Goal: Download file/media

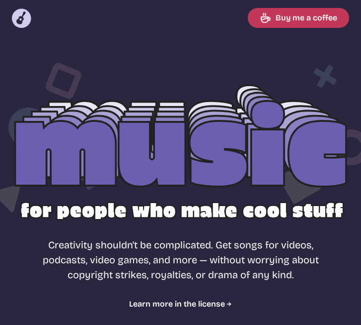
select select "energizing"
select select "most popular"
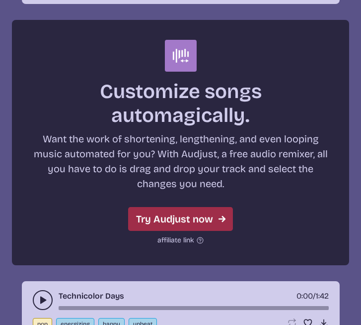
scroll to position [3534, 0]
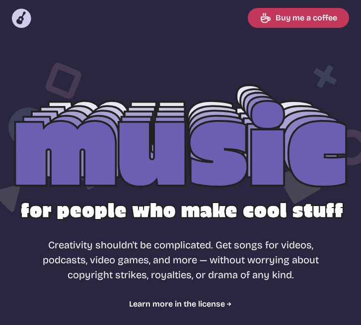
select select "energizing"
select select "most popular"
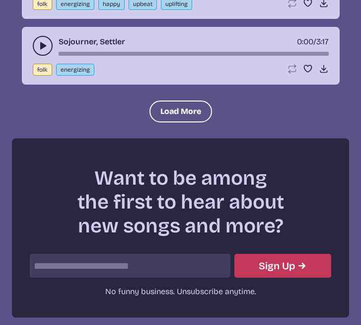
scroll to position [1218, 0]
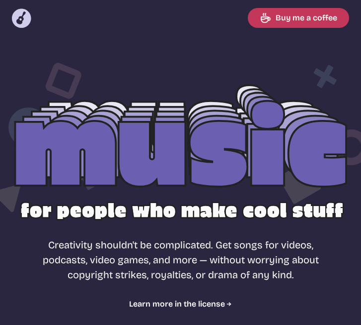
select select "energizing"
select select "most popular"
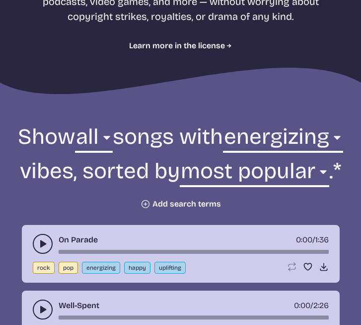
scroll to position [256, 0]
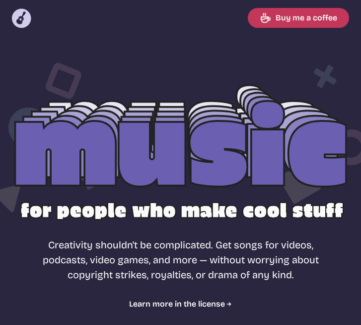
select select "most popular"
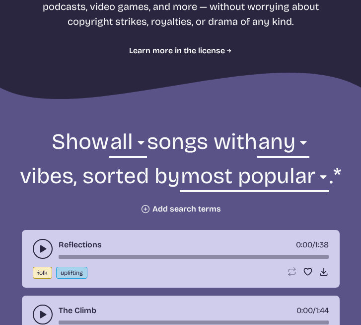
scroll to position [254, 0]
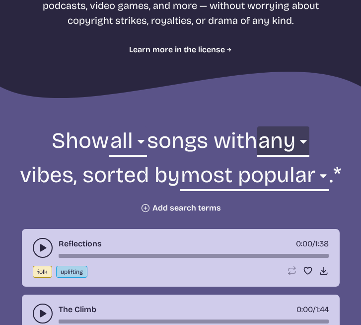
select select "energizing"
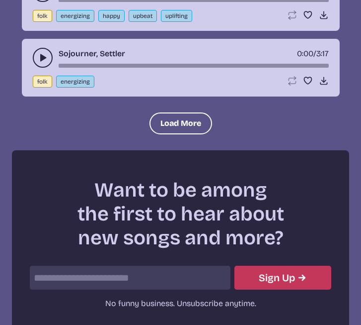
scroll to position [1281, 0]
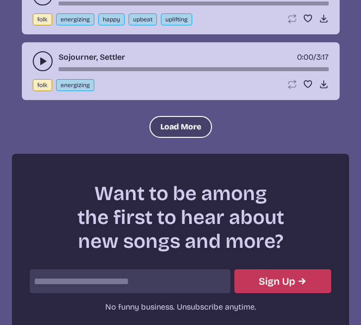
click at [181, 138] on button "Load More" at bounding box center [181, 127] width 63 height 22
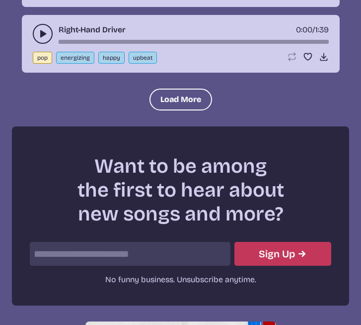
scroll to position [2204, 0]
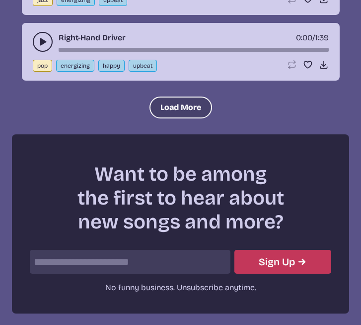
click at [185, 118] on button "Load More" at bounding box center [181, 107] width 63 height 22
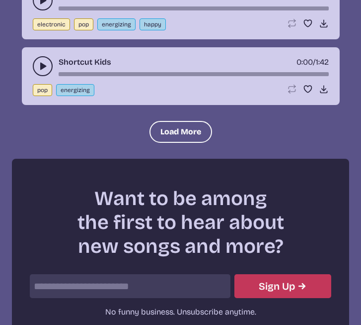
scroll to position [3076, 0]
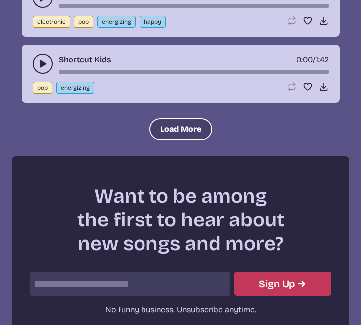
click at [174, 140] on button "Load More" at bounding box center [181, 129] width 63 height 22
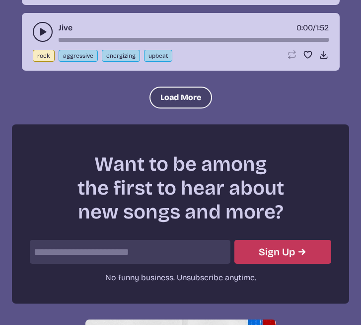
click at [186, 108] on button "Load More" at bounding box center [181, 98] width 63 height 22
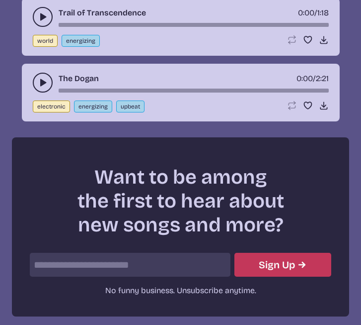
scroll to position [4745, 0]
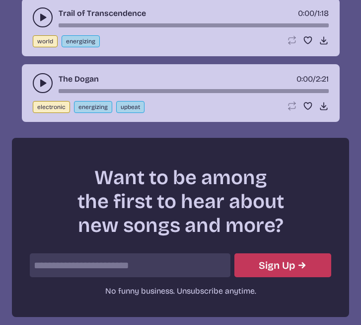
click at [46, 88] on icon "play-pause toggle" at bounding box center [43, 83] width 10 height 10
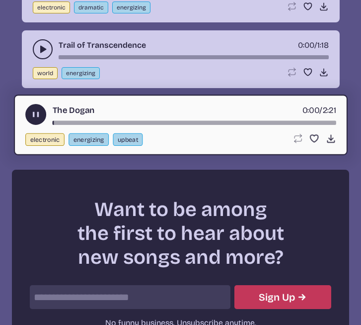
scroll to position [4714, 0]
click at [45, 54] on icon "play-pause toggle" at bounding box center [43, 49] width 10 height 10
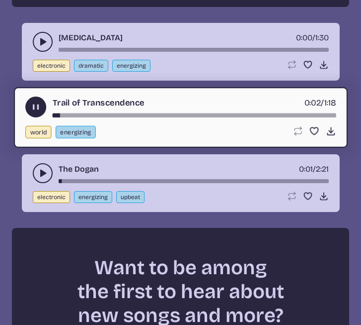
click at [41, 47] on icon "play-pause toggle" at bounding box center [43, 42] width 10 height 10
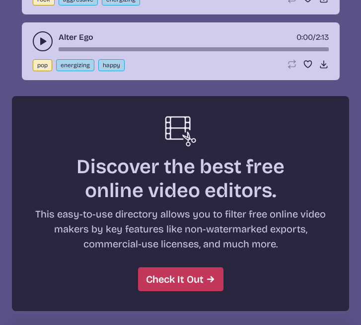
scroll to position [4343, 0]
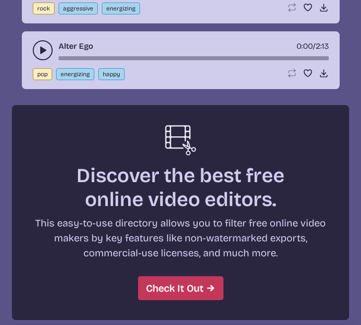
click at [40, 60] on button "play-pause toggle" at bounding box center [43, 50] width 20 height 20
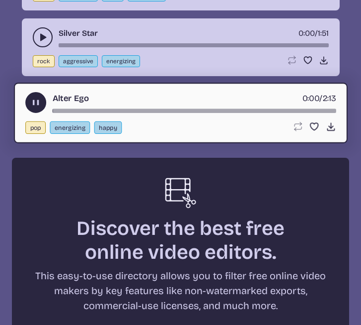
scroll to position [4240, 0]
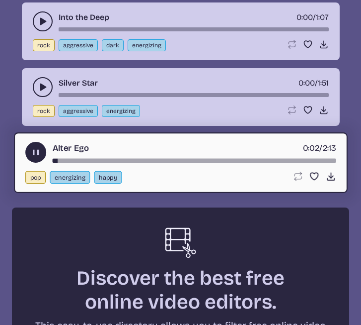
click at [36, 110] on div "Silver Star 0:00 / 1:51 rock aggressive energizing Loop song Loop this song. Fa…" at bounding box center [181, 97] width 318 height 58
click at [36, 97] on button "play-pause toggle" at bounding box center [43, 87] width 20 height 20
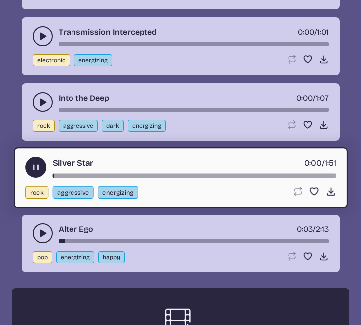
scroll to position [4144, 0]
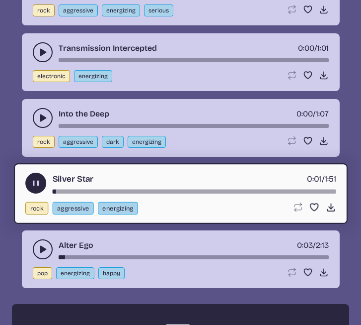
click at [41, 123] on use "play-pause toggle" at bounding box center [43, 118] width 10 height 10
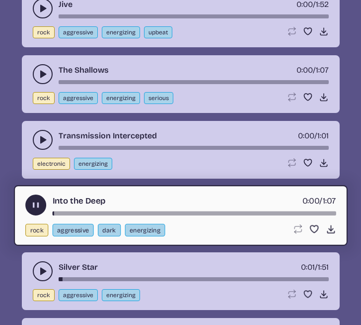
scroll to position [4055, 0]
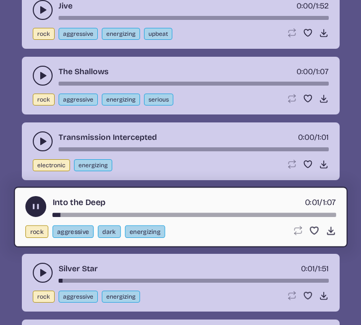
click at [39, 146] on icon "play-pause toggle" at bounding box center [43, 141] width 10 height 10
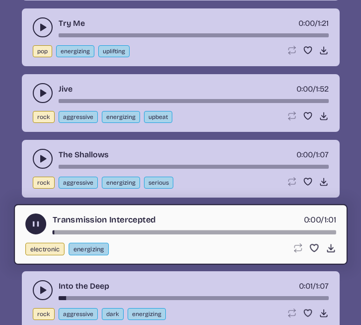
scroll to position [3973, 0]
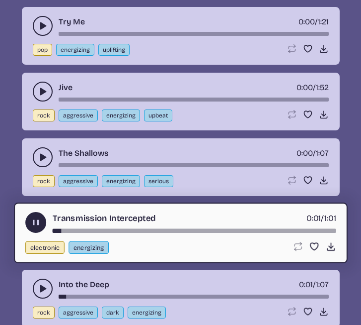
click at [41, 167] on button "play-pause toggle" at bounding box center [43, 157] width 20 height 20
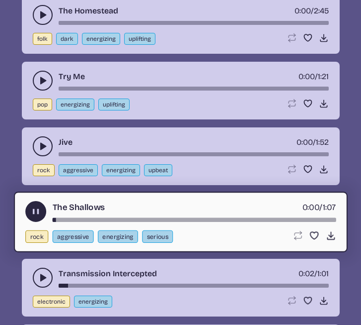
scroll to position [3918, 0]
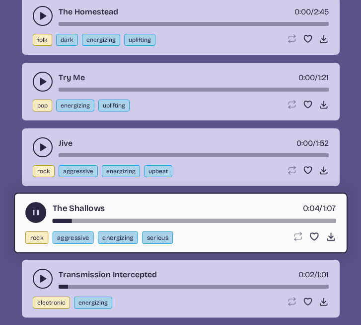
click at [39, 152] on icon "play-pause toggle" at bounding box center [43, 147] width 10 height 10
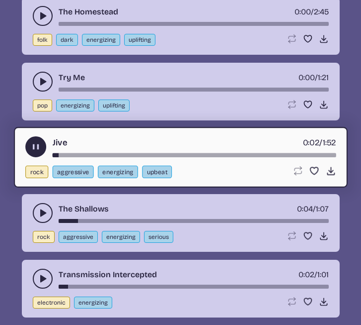
click at [42, 91] on button "play-pause toggle" at bounding box center [43, 82] width 20 height 20
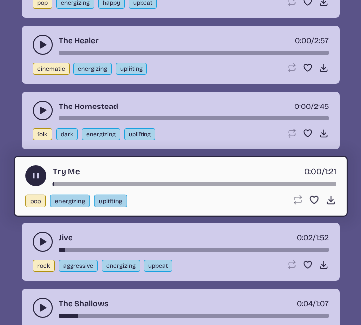
scroll to position [3823, 0]
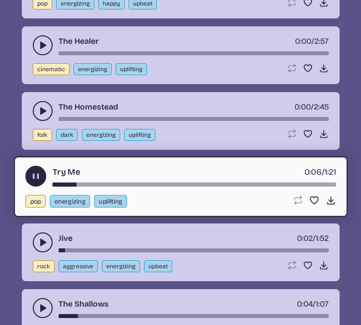
click at [40, 116] on icon "play-pause toggle" at bounding box center [43, 111] width 10 height 10
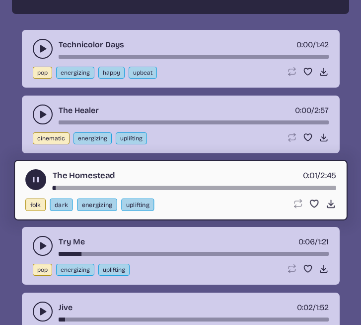
click at [39, 119] on icon "play-pause toggle" at bounding box center [43, 114] width 10 height 10
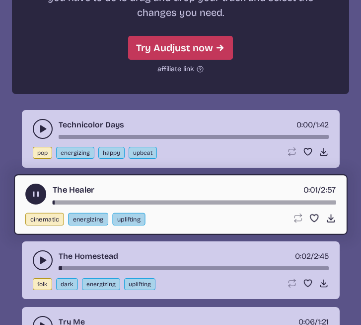
scroll to position [3673, 0]
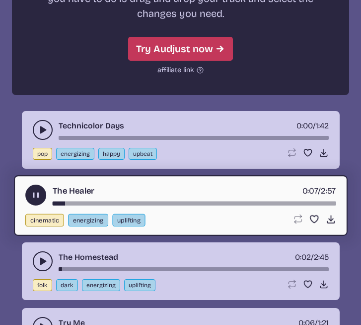
click at [69, 205] on div "The Healer 0:07 / 2:57" at bounding box center [180, 194] width 311 height 21
click at [149, 205] on div "song-time-bar" at bounding box center [194, 203] width 284 height 4
click at [44, 135] on icon "play-pause toggle" at bounding box center [43, 130] width 10 height 10
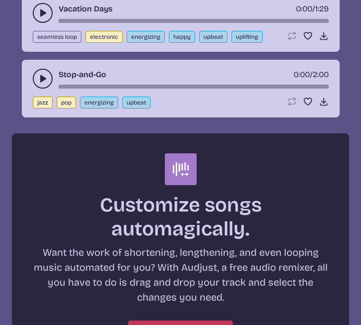
scroll to position [3368, 0]
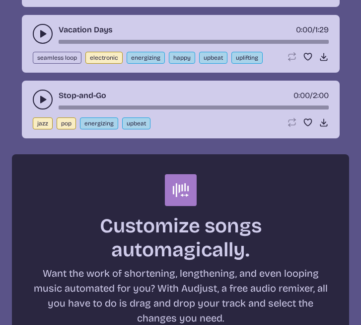
click at [42, 104] on use "play-pause toggle" at bounding box center [43, 99] width 10 height 10
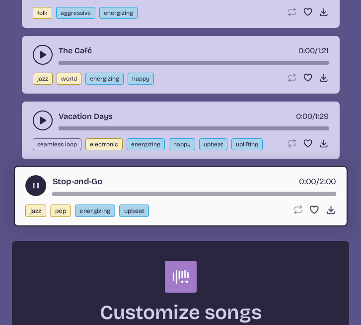
scroll to position [3264, 0]
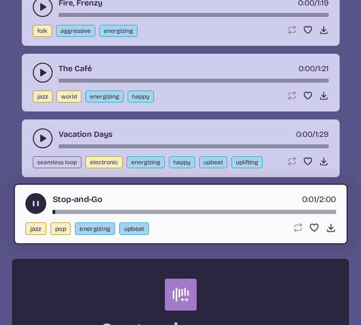
click at [40, 143] on icon "play-pause toggle" at bounding box center [43, 138] width 10 height 10
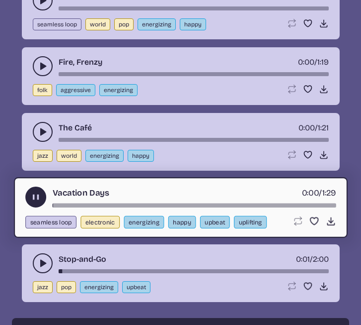
scroll to position [3197, 0]
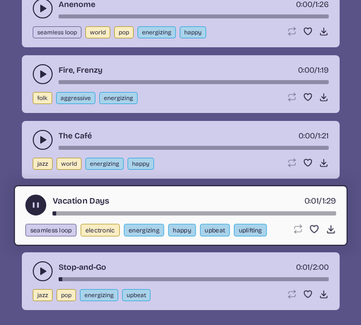
click at [40, 145] on use "play-pause toggle" at bounding box center [43, 140] width 10 height 10
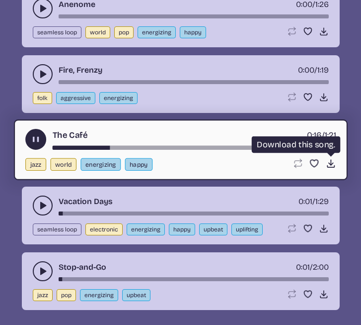
click at [336, 169] on icon "Download song" at bounding box center [331, 163] width 10 height 10
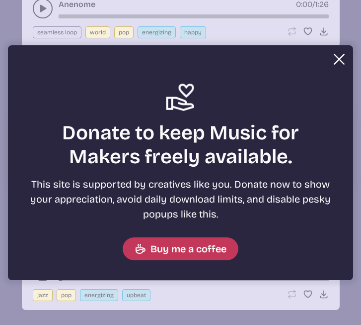
click at [335, 61] on button "Close" at bounding box center [340, 59] width 20 height 20
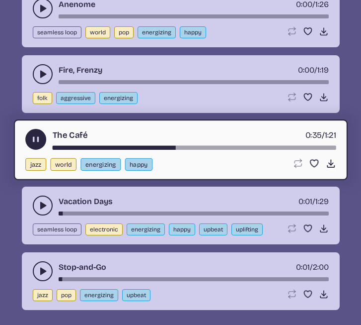
click at [35, 145] on icon "play-pause toggle" at bounding box center [35, 139] width 10 height 10
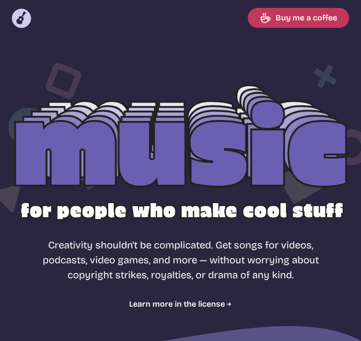
select select "most popular"
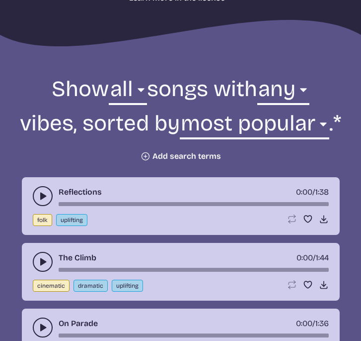
scroll to position [307, 0]
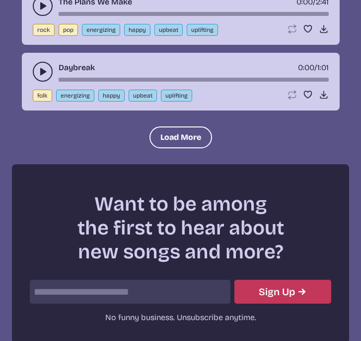
scroll to position [1262, 0]
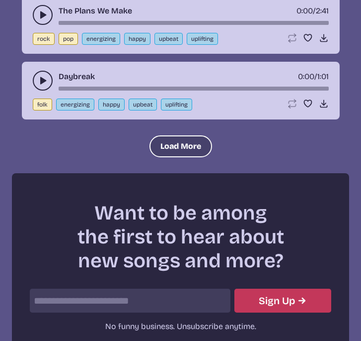
click at [184, 152] on button "Load More" at bounding box center [181, 146] width 63 height 22
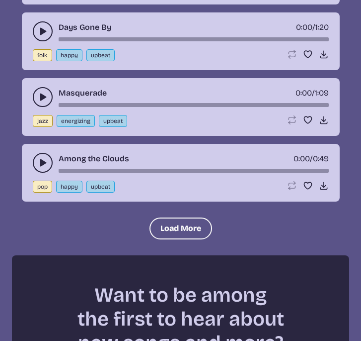
scroll to position [2139, 0]
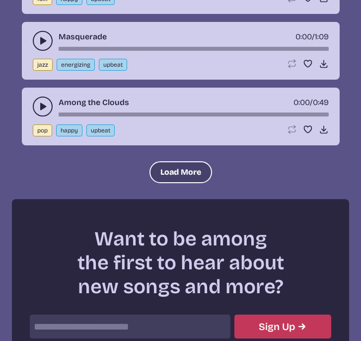
click at [173, 175] on button "Load More" at bounding box center [181, 172] width 63 height 22
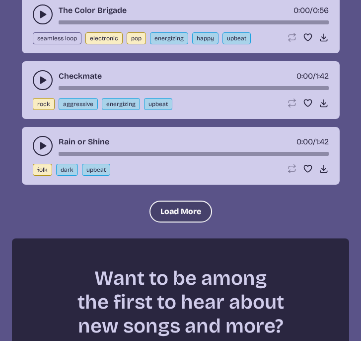
click at [171, 212] on button "Load More" at bounding box center [181, 211] width 63 height 22
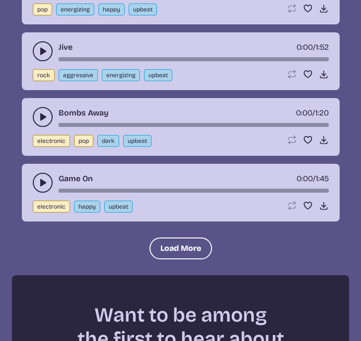
scroll to position [3883, 0]
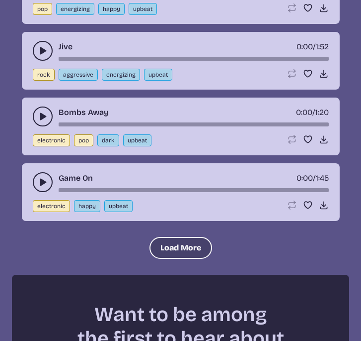
click at [168, 237] on button "Load More" at bounding box center [181, 248] width 63 height 22
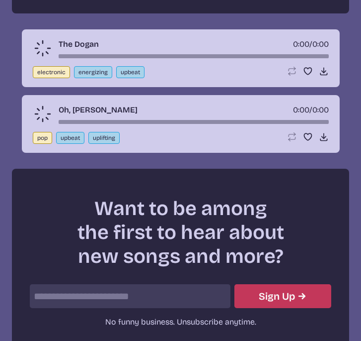
scroll to position [4664, 0]
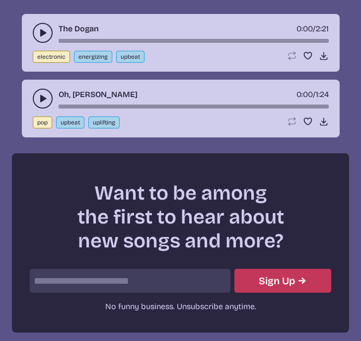
click at [42, 95] on icon "play-pause toggle" at bounding box center [43, 98] width 10 height 10
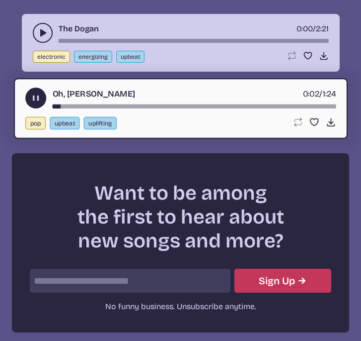
click at [42, 95] on button "play-pause toggle" at bounding box center [35, 98] width 21 height 21
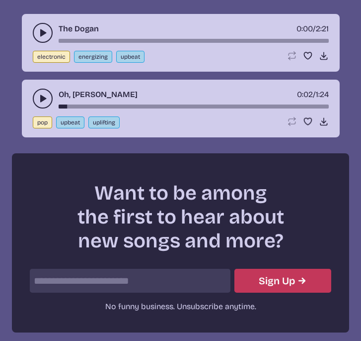
click at [37, 31] on button "play-pause toggle" at bounding box center [43, 33] width 20 height 20
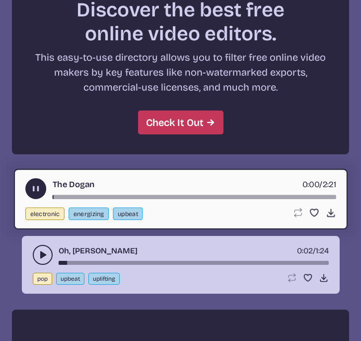
scroll to position [4505, 0]
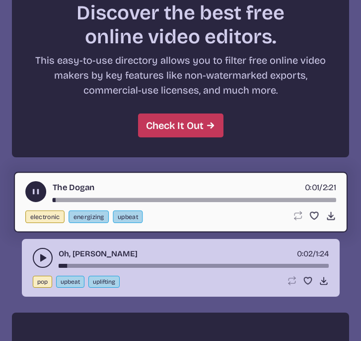
click at [34, 184] on button "play-pause toggle" at bounding box center [35, 191] width 21 height 21
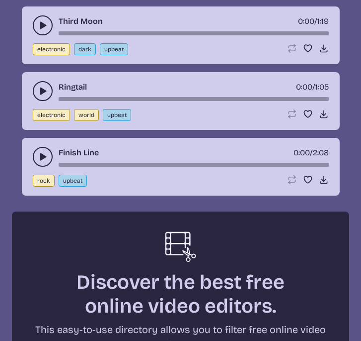
scroll to position [4236, 0]
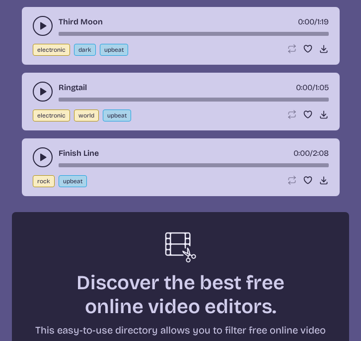
click at [40, 156] on icon "play-pause toggle" at bounding box center [43, 157] width 10 height 10
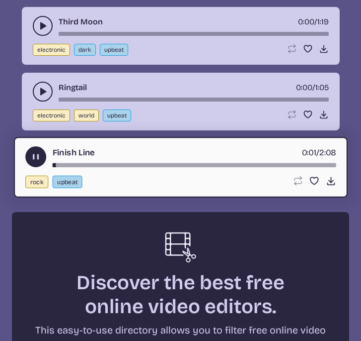
click at [40, 156] on icon "play-pause toggle" at bounding box center [35, 157] width 10 height 10
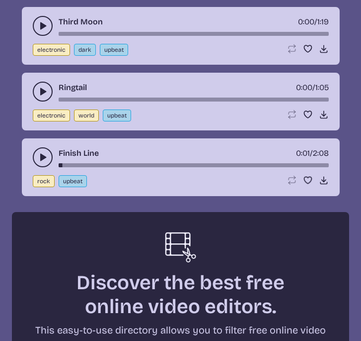
click at [41, 86] on button "play-pause toggle" at bounding box center [43, 92] width 20 height 20
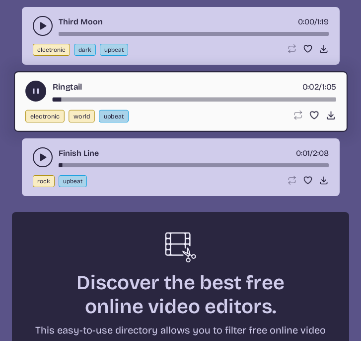
click at [37, 92] on use "play-pause toggle" at bounding box center [35, 91] width 10 height 10
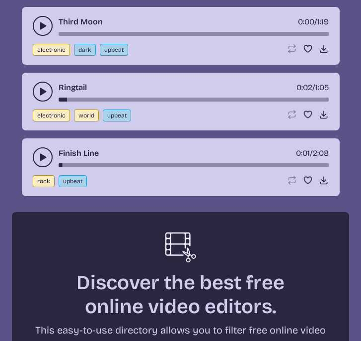
click at [39, 27] on icon "play-pause toggle" at bounding box center [43, 26] width 10 height 10
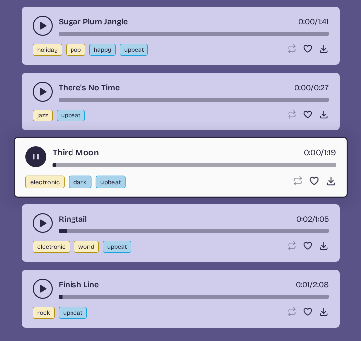
scroll to position [4099, 0]
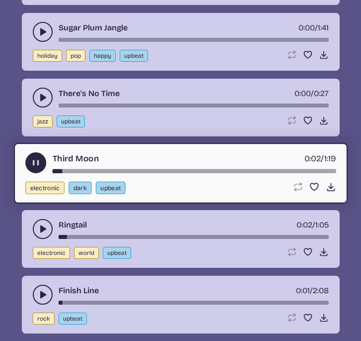
click at [35, 161] on icon "play-pause toggle" at bounding box center [35, 163] width 10 height 10
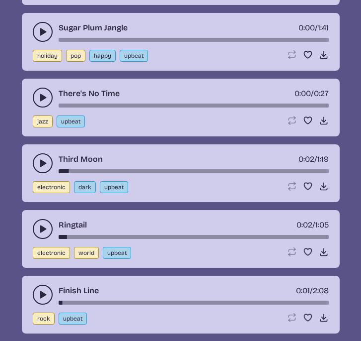
click at [39, 100] on icon "play-pause toggle" at bounding box center [43, 97] width 10 height 10
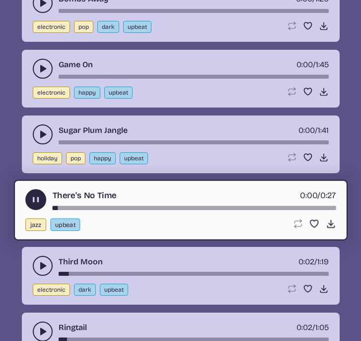
scroll to position [3994, 0]
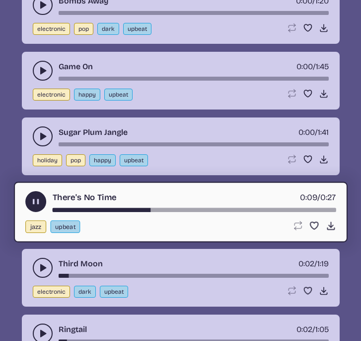
click at [36, 199] on use "play-pause toggle" at bounding box center [35, 201] width 10 height 10
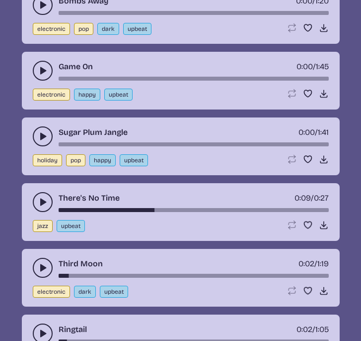
click at [44, 132] on icon "play-pause toggle" at bounding box center [43, 136] width 10 height 10
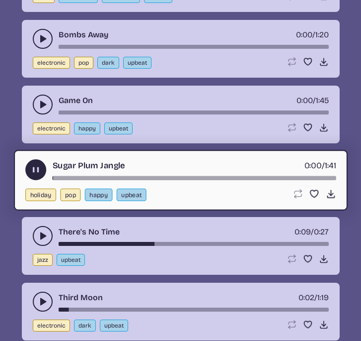
scroll to position [3961, 0]
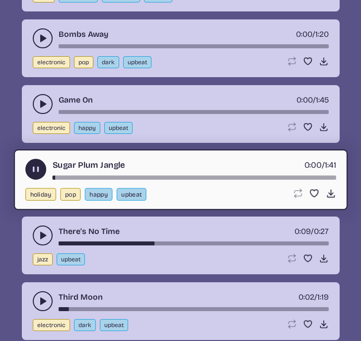
click at [33, 163] on button "play-pause toggle" at bounding box center [35, 169] width 21 height 21
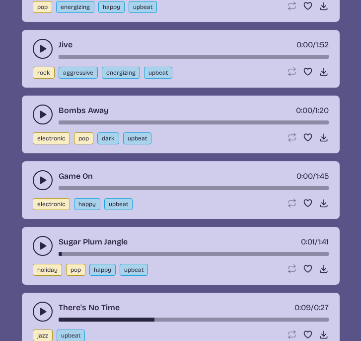
scroll to position [3880, 0]
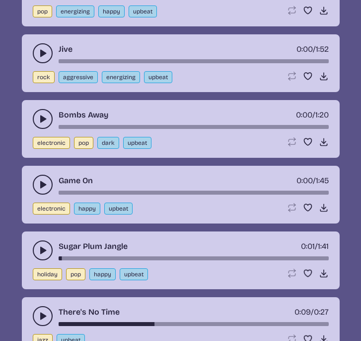
click at [44, 180] on icon "play-pause toggle" at bounding box center [43, 184] width 10 height 10
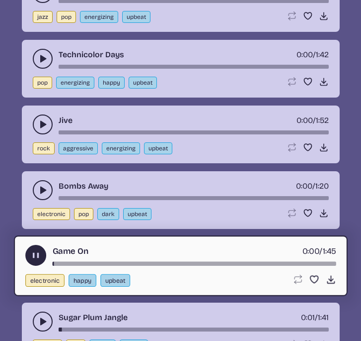
scroll to position [3802, 0]
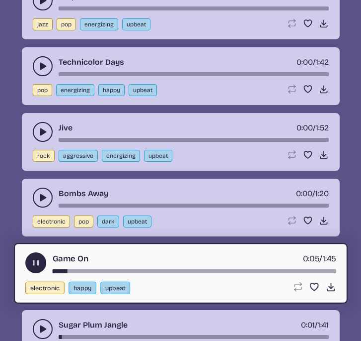
click at [33, 260] on use "play-pause toggle" at bounding box center [35, 263] width 10 height 10
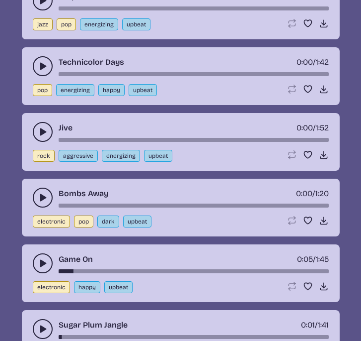
click at [40, 202] on icon "play-pause toggle" at bounding box center [43, 197] width 10 height 10
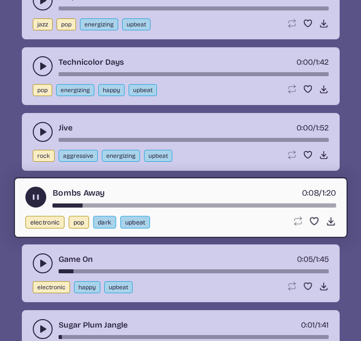
click at [40, 202] on icon "play-pause toggle" at bounding box center [35, 197] width 10 height 10
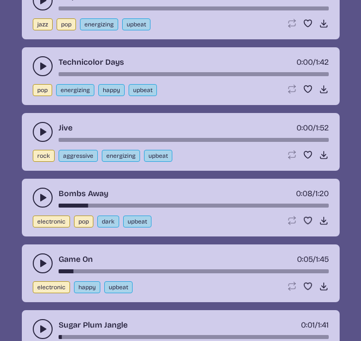
click at [42, 131] on use "play-pause toggle" at bounding box center [43, 132] width 10 height 10
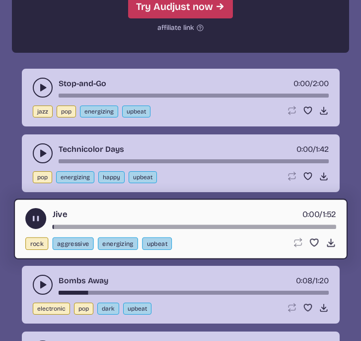
scroll to position [3712, 0]
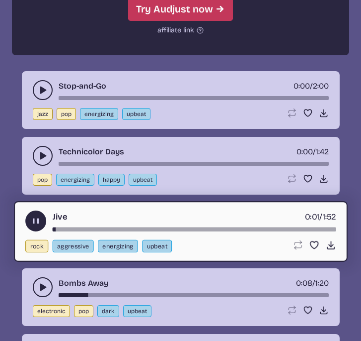
click at [31, 220] on icon "play-pause toggle" at bounding box center [35, 221] width 10 height 10
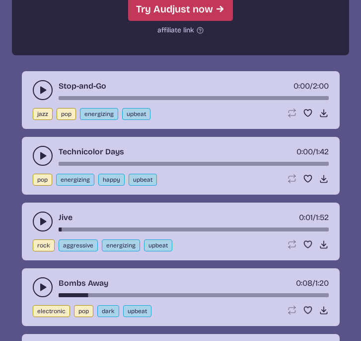
click at [39, 162] on button "play-pause toggle" at bounding box center [43, 156] width 20 height 20
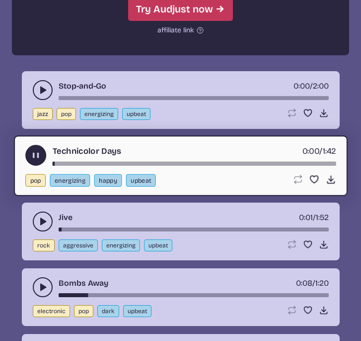
click at [37, 157] on use "play-pause toggle" at bounding box center [35, 155] width 10 height 10
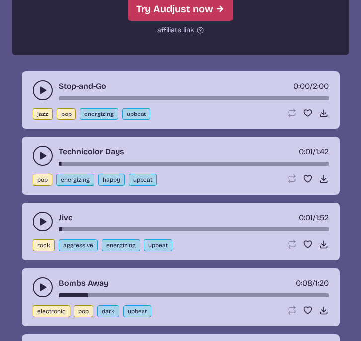
click at [41, 96] on button "play-pause toggle" at bounding box center [43, 90] width 20 height 20
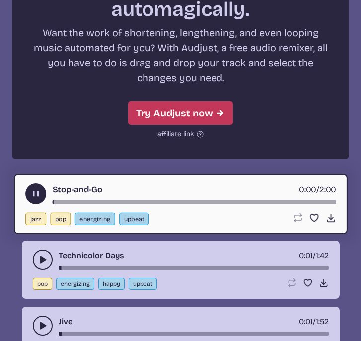
scroll to position [3606, 0]
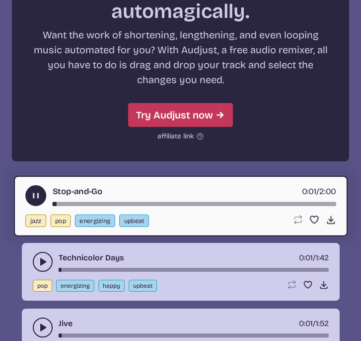
click at [34, 196] on use "play-pause toggle" at bounding box center [35, 195] width 10 height 10
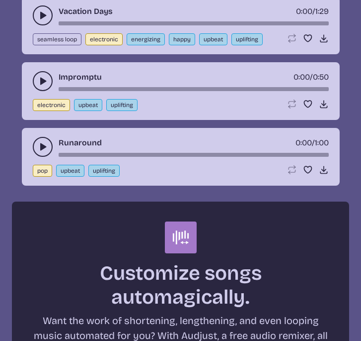
scroll to position [3320, 0]
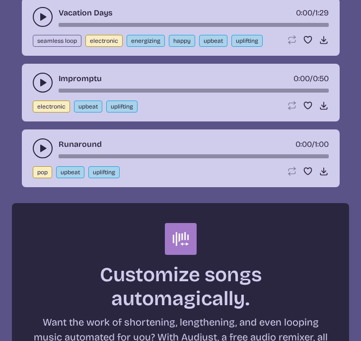
click at [38, 137] on div "Runaround 0:00 / 1:00 pop upbeat uplifting Loop song Loop this song. Favorite s…" at bounding box center [181, 158] width 318 height 58
click at [38, 143] on icon "play-pause toggle" at bounding box center [43, 148] width 10 height 10
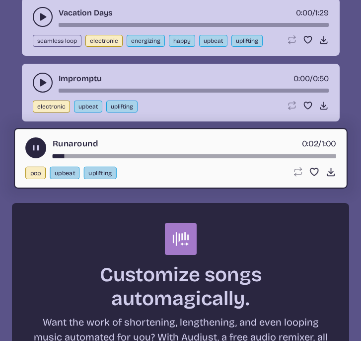
click at [38, 144] on icon "play-pause toggle" at bounding box center [35, 148] width 10 height 10
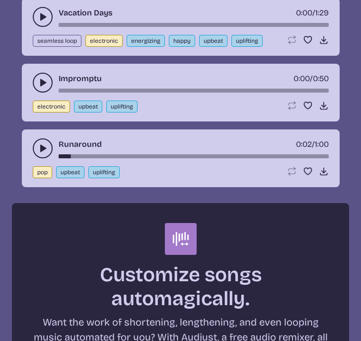
click at [40, 86] on use "play-pause toggle" at bounding box center [43, 83] width 10 height 10
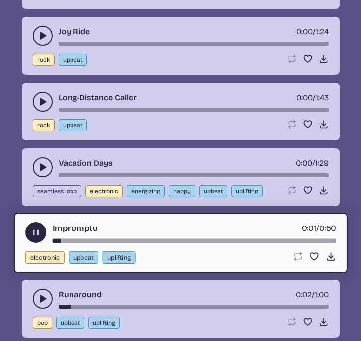
scroll to position [3160, 0]
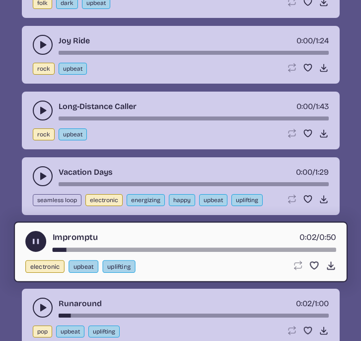
click at [34, 239] on use "play-pause toggle" at bounding box center [35, 241] width 10 height 10
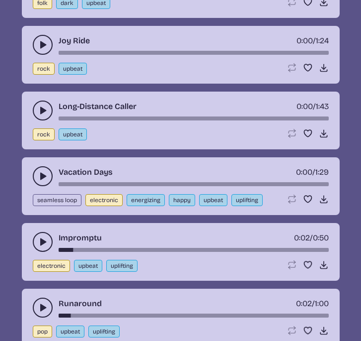
click at [42, 180] on icon "play-pause toggle" at bounding box center [43, 176] width 10 height 10
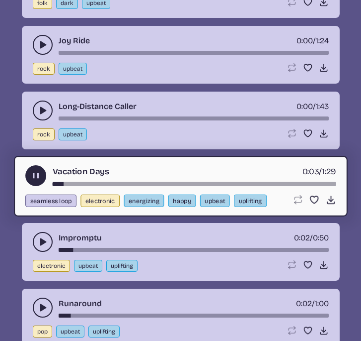
click at [42, 180] on button "play-pause toggle" at bounding box center [35, 175] width 21 height 21
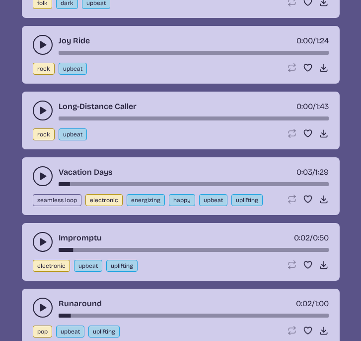
click at [37, 105] on button "play-pause toggle" at bounding box center [43, 110] width 20 height 20
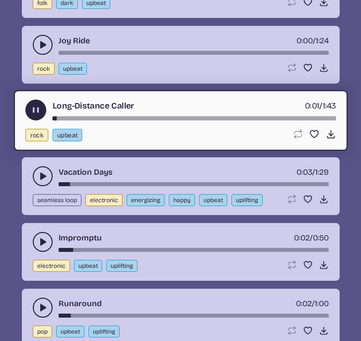
click at [37, 105] on icon "play-pause toggle" at bounding box center [35, 110] width 10 height 10
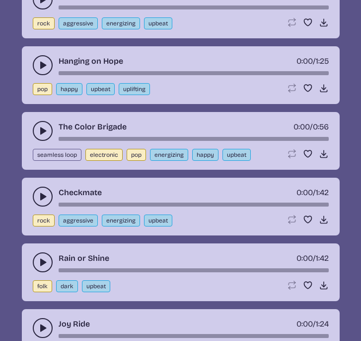
scroll to position [2876, 0]
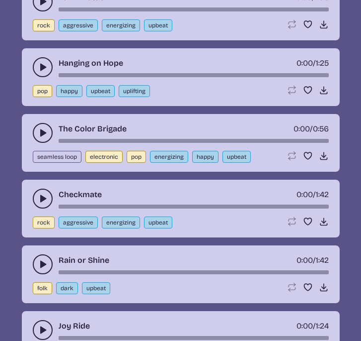
click at [39, 132] on icon "play-pause toggle" at bounding box center [43, 133] width 10 height 10
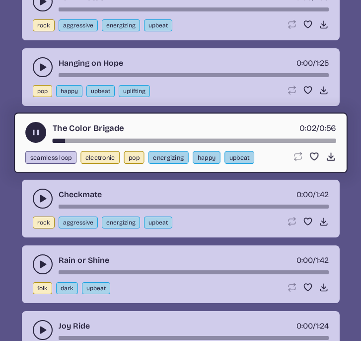
click at [36, 131] on use "play-pause toggle" at bounding box center [35, 132] width 10 height 10
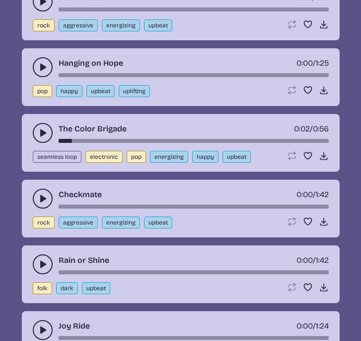
click at [36, 61] on button "play-pause toggle" at bounding box center [43, 67] width 20 height 20
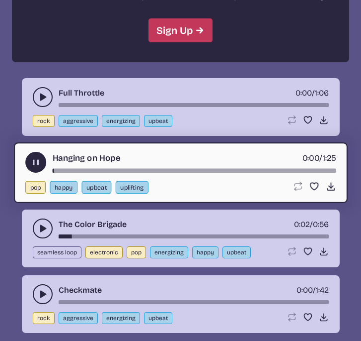
scroll to position [2777, 0]
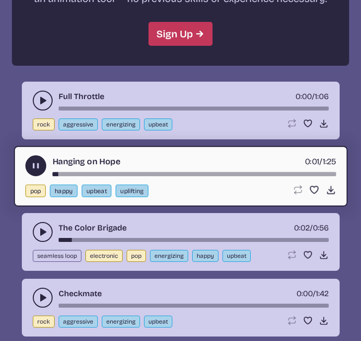
click at [37, 158] on button "play-pause toggle" at bounding box center [35, 165] width 21 height 21
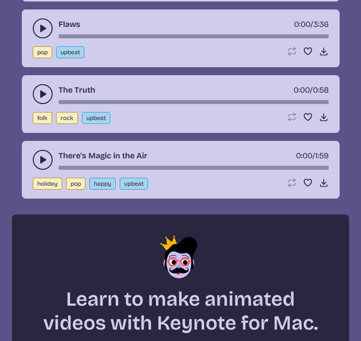
scroll to position [2417, 0]
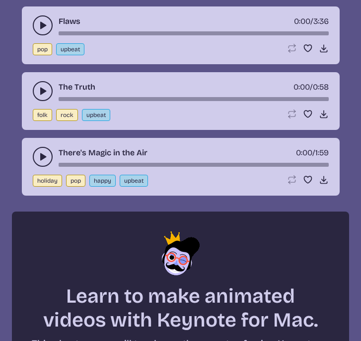
click at [37, 154] on button "play-pause toggle" at bounding box center [43, 157] width 20 height 20
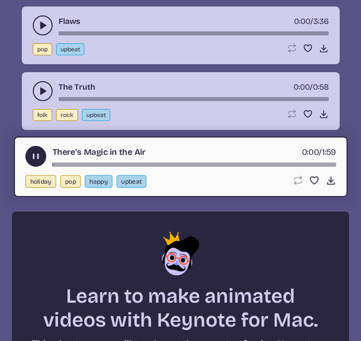
click at [37, 155] on use "play-pause toggle" at bounding box center [35, 156] width 10 height 10
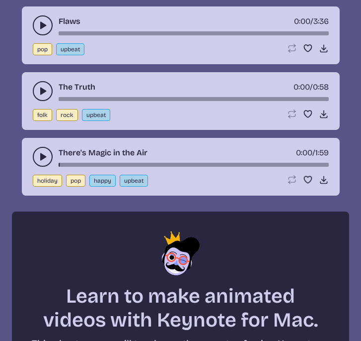
click at [41, 90] on use "play-pause toggle" at bounding box center [43, 91] width 10 height 10
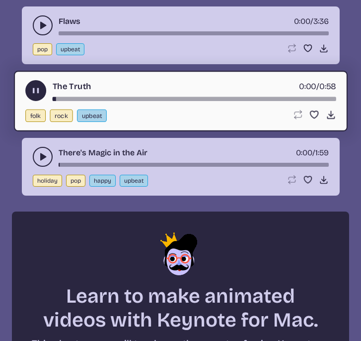
click at [37, 87] on use "play-pause toggle" at bounding box center [35, 91] width 10 height 10
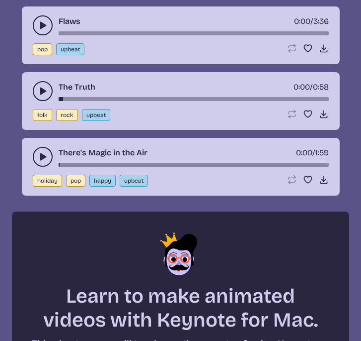
click at [42, 20] on button "play-pause toggle" at bounding box center [43, 25] width 20 height 20
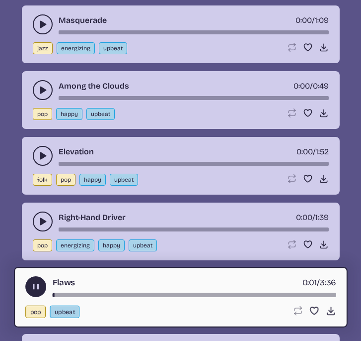
scroll to position [2154, 0]
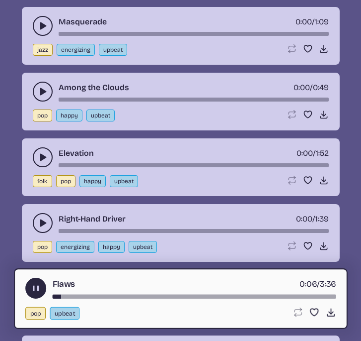
click at [35, 285] on icon "play-pause toggle" at bounding box center [35, 288] width 10 height 10
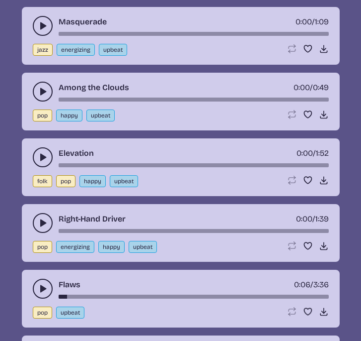
click at [39, 222] on icon "play-pause toggle" at bounding box center [43, 223] width 10 height 10
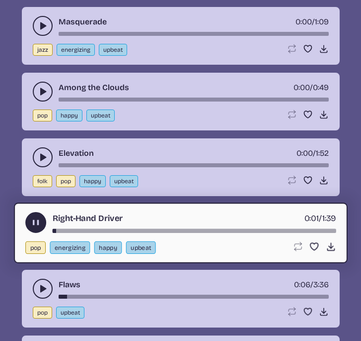
click at [37, 220] on use "play-pause toggle" at bounding box center [35, 222] width 10 height 10
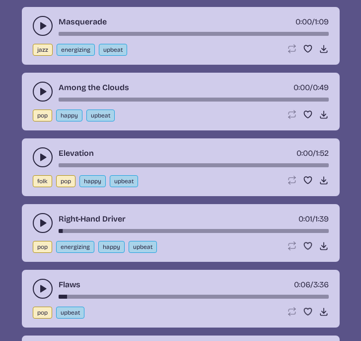
click at [42, 153] on icon "play-pause toggle" at bounding box center [43, 157] width 10 height 10
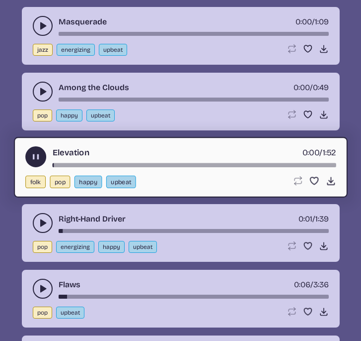
click at [40, 152] on icon "play-pause toggle" at bounding box center [35, 157] width 10 height 10
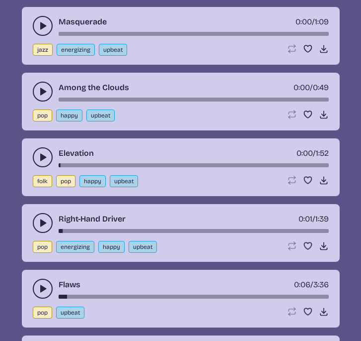
click at [47, 92] on icon "play-pause toggle" at bounding box center [43, 92] width 10 height 10
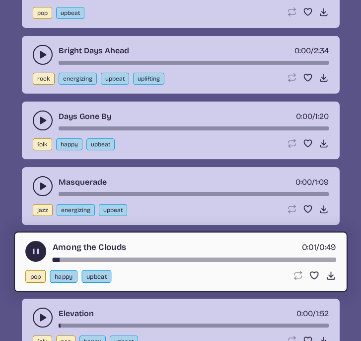
scroll to position [1991, 0]
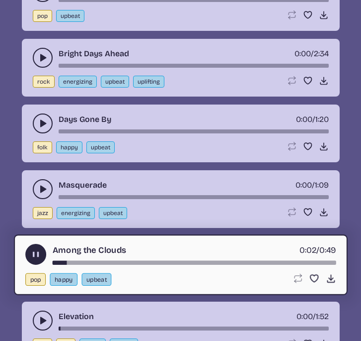
click at [32, 257] on use "play-pause toggle" at bounding box center [35, 254] width 10 height 10
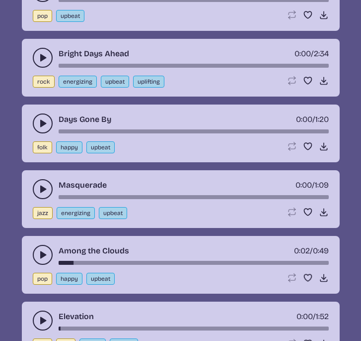
click at [42, 188] on use "play-pause toggle" at bounding box center [43, 189] width 10 height 10
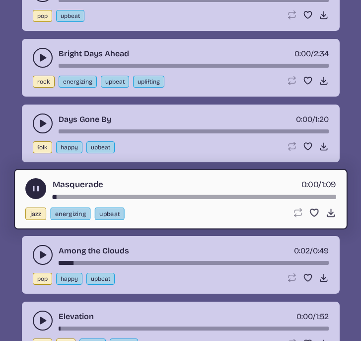
click at [38, 186] on use "play-pause toggle" at bounding box center [35, 188] width 10 height 10
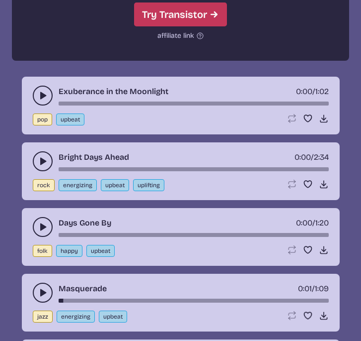
scroll to position [1887, 0]
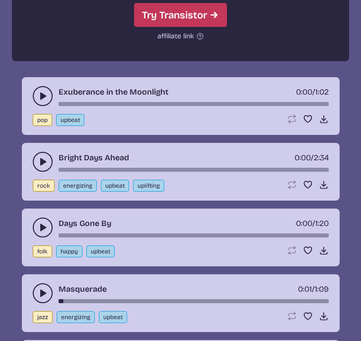
click at [37, 98] on button "play-pause toggle" at bounding box center [43, 96] width 20 height 20
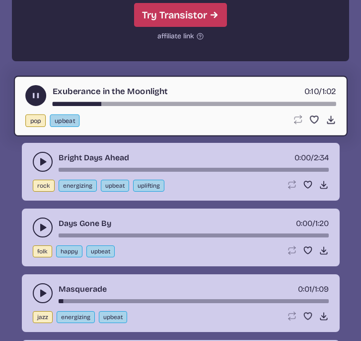
click at [36, 94] on icon "play-pause toggle" at bounding box center [35, 95] width 10 height 10
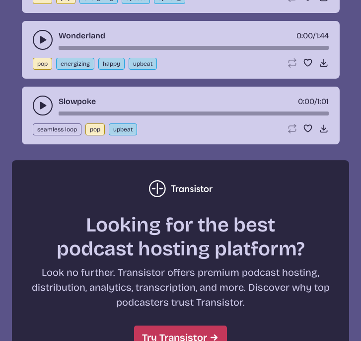
scroll to position [1561, 0]
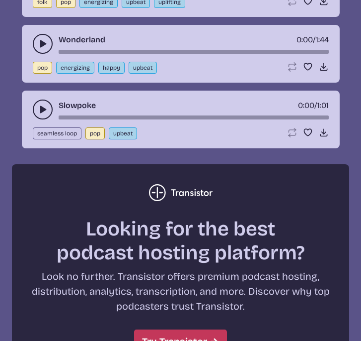
click at [40, 107] on icon "play-pause toggle" at bounding box center [43, 109] width 10 height 10
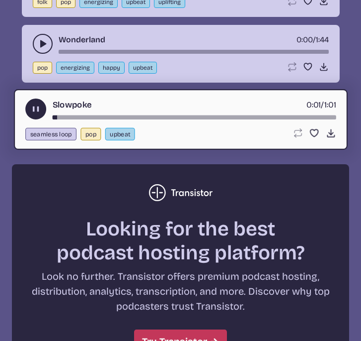
click at [37, 107] on use "play-pause toggle" at bounding box center [35, 109] width 10 height 10
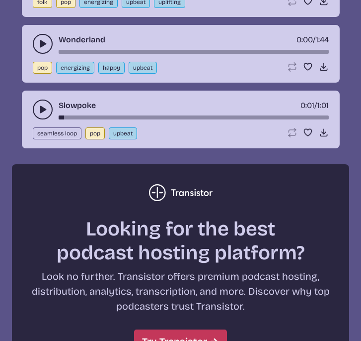
click at [46, 39] on icon "play-pause toggle" at bounding box center [43, 44] width 10 height 10
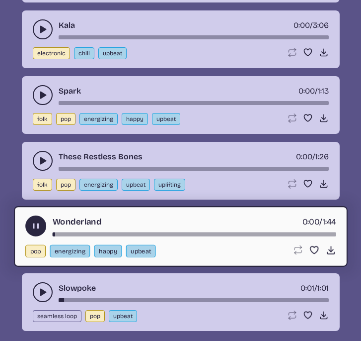
scroll to position [1362, 0]
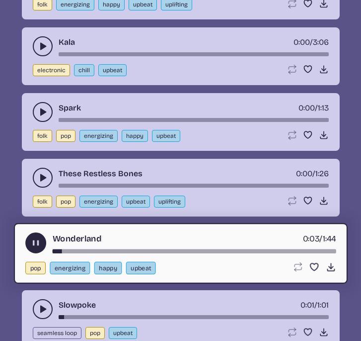
click at [40, 180] on use "play-pause toggle" at bounding box center [43, 178] width 10 height 10
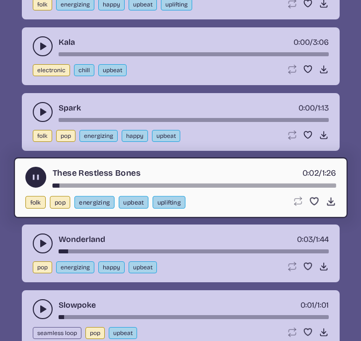
click at [39, 110] on icon "play-pause toggle" at bounding box center [43, 112] width 10 height 10
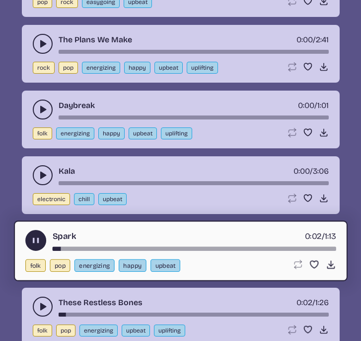
scroll to position [1228, 0]
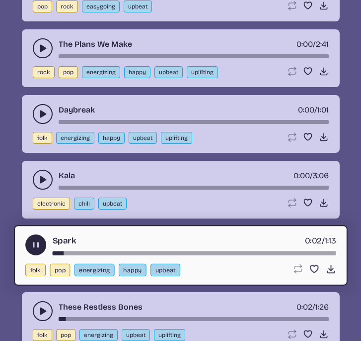
click at [37, 178] on button "play-pause toggle" at bounding box center [43, 180] width 20 height 20
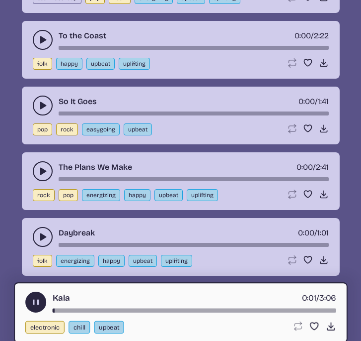
scroll to position [1084, 0]
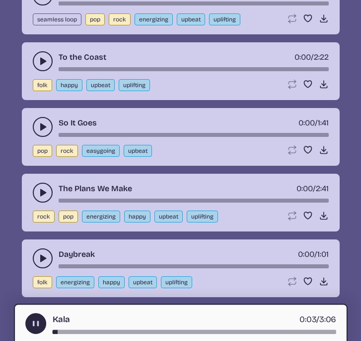
click at [38, 124] on icon "play-pause toggle" at bounding box center [43, 127] width 10 height 10
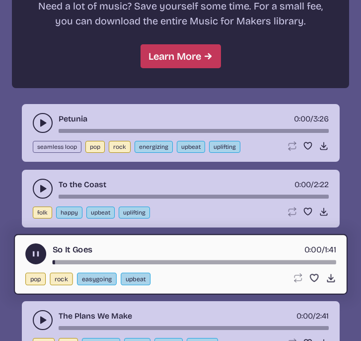
scroll to position [957, 0]
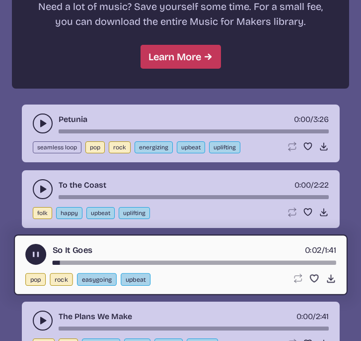
click at [41, 120] on icon "play-pause toggle" at bounding box center [43, 123] width 10 height 10
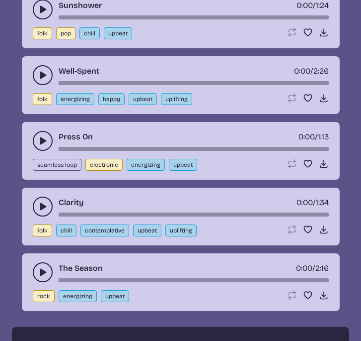
scroll to position [487, 0]
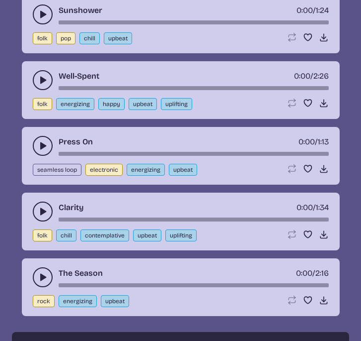
click at [40, 146] on use "play-pause toggle" at bounding box center [43, 146] width 10 height 10
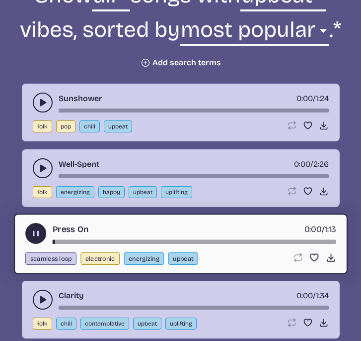
scroll to position [400, 0]
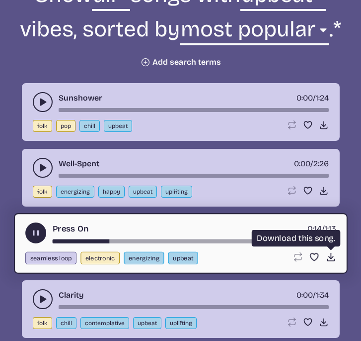
click at [333, 259] on icon "Download song" at bounding box center [331, 257] width 10 height 10
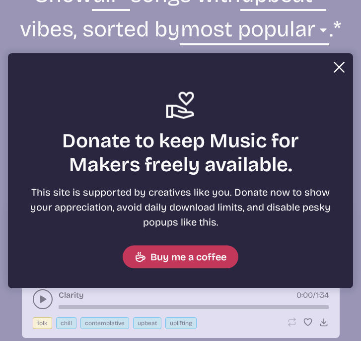
click at [340, 64] on button "Close" at bounding box center [340, 67] width 20 height 20
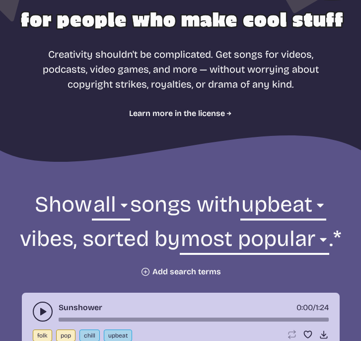
scroll to position [194, 0]
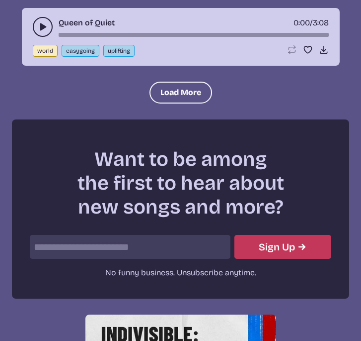
scroll to position [4942, 0]
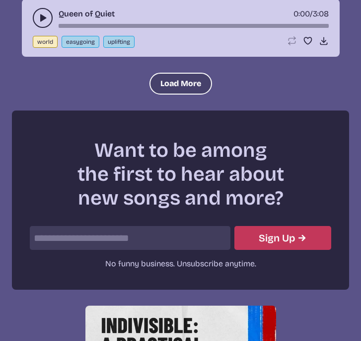
click at [171, 94] on button "Load More" at bounding box center [181, 84] width 63 height 22
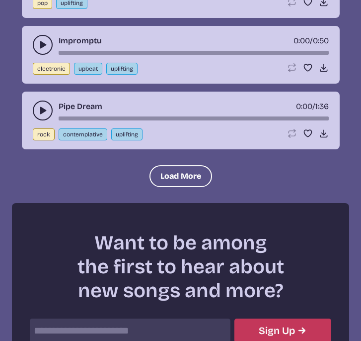
scroll to position [5522, 0]
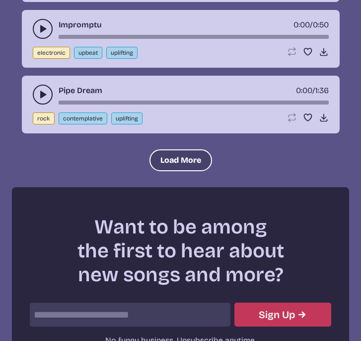
click at [172, 162] on button "Load More" at bounding box center [181, 160] width 63 height 22
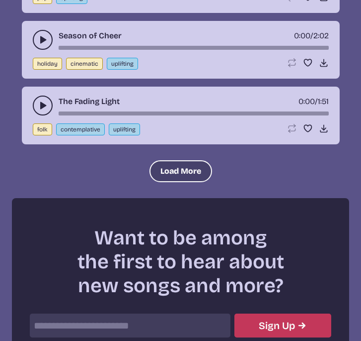
click at [172, 162] on button "Load More" at bounding box center [181, 171] width 63 height 22
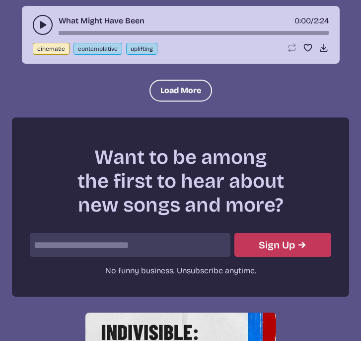
scroll to position [6945, 0]
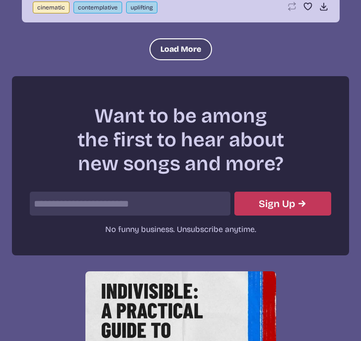
click at [190, 45] on button "Load More" at bounding box center [181, 49] width 63 height 22
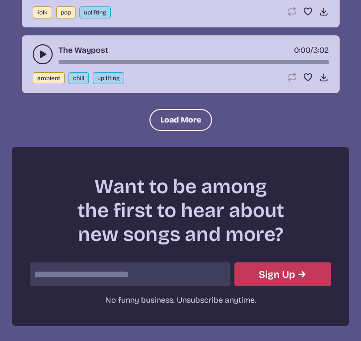
scroll to position [7535, 0]
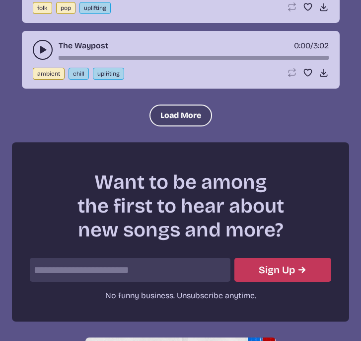
click at [177, 109] on button "Load More" at bounding box center [181, 115] width 63 height 22
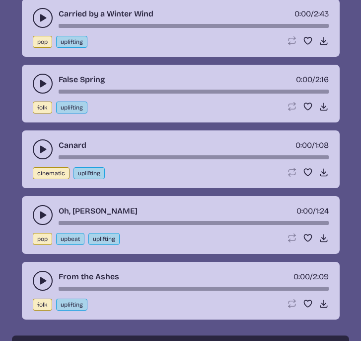
scroll to position [7748, 0]
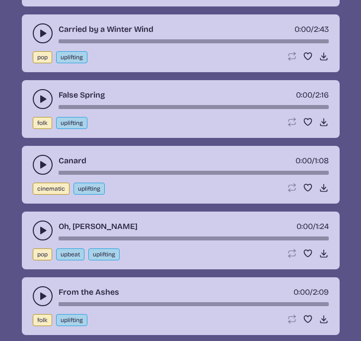
click at [43, 156] on button "play-pause toggle" at bounding box center [43, 165] width 20 height 20
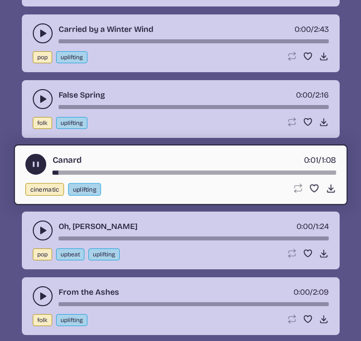
click at [24, 165] on div "Canard 0:01 / 1:08 cinematic uplifting Loop song Loop this song. Favorite song …" at bounding box center [181, 174] width 334 height 61
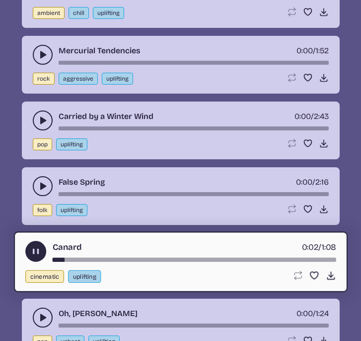
scroll to position [7662, 0]
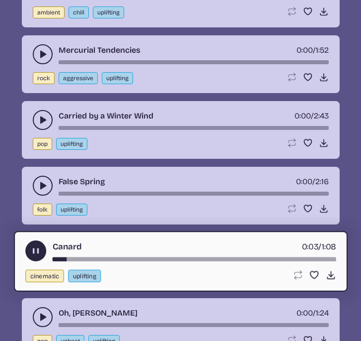
click at [38, 112] on button "play-pause toggle" at bounding box center [43, 120] width 20 height 20
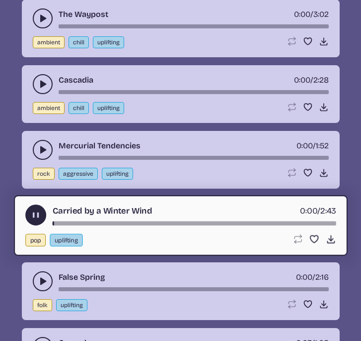
scroll to position [7565, 0]
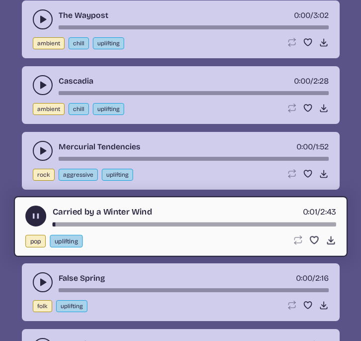
click at [41, 88] on use "play-pause toggle" at bounding box center [43, 85] width 10 height 10
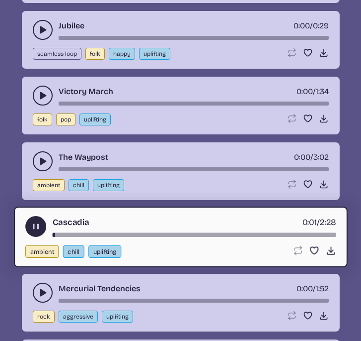
click at [41, 88] on button "play-pause toggle" at bounding box center [43, 96] width 20 height 20
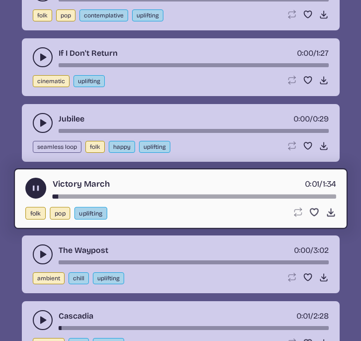
click at [40, 118] on icon "play-pause toggle" at bounding box center [43, 123] width 10 height 10
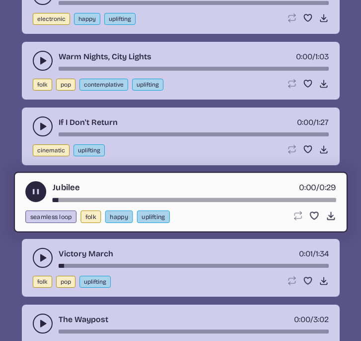
click at [40, 122] on icon "play-pause toggle" at bounding box center [43, 126] width 10 height 10
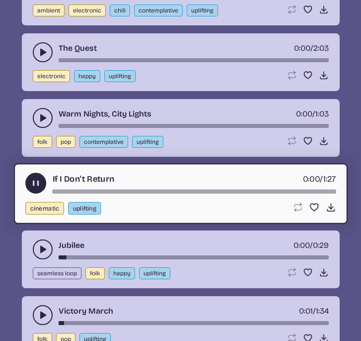
scroll to position [7190, 0]
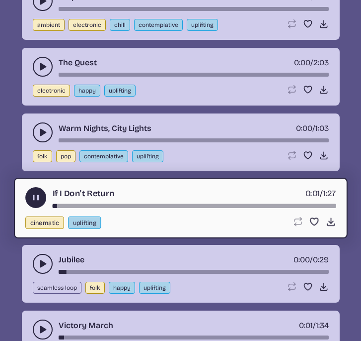
click at [41, 67] on use "play-pause toggle" at bounding box center [43, 67] width 10 height 10
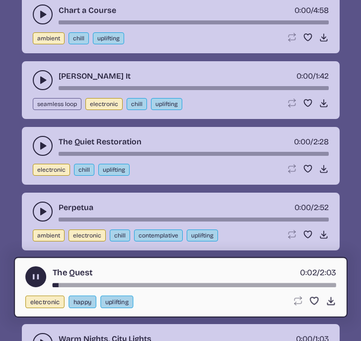
scroll to position [6979, 0]
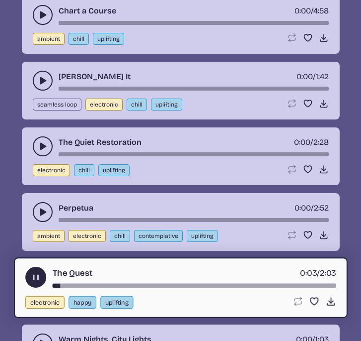
click at [46, 213] on icon "play-pause toggle" at bounding box center [43, 212] width 10 height 10
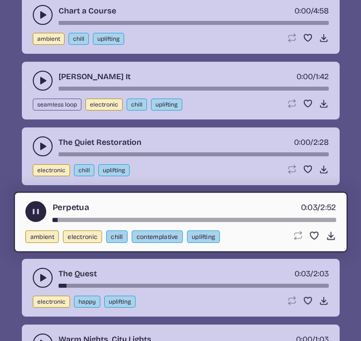
click at [39, 75] on button "play-pause toggle" at bounding box center [43, 81] width 20 height 20
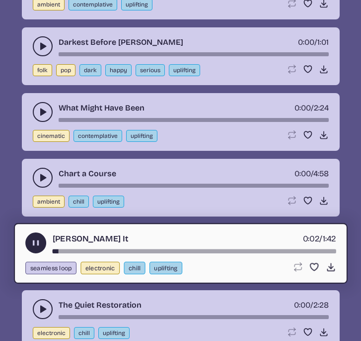
scroll to position [6807, 0]
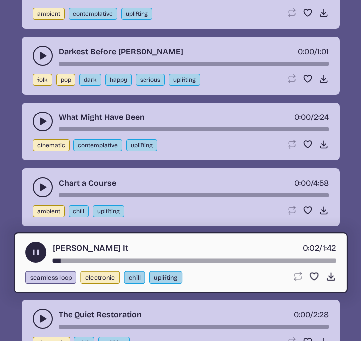
click at [38, 114] on button "play-pause toggle" at bounding box center [43, 121] width 20 height 20
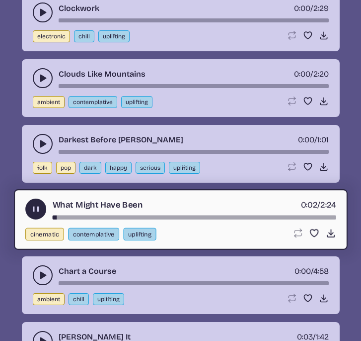
scroll to position [6717, 0]
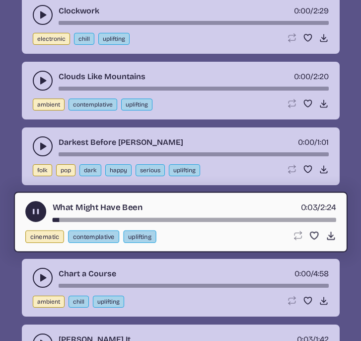
click at [43, 76] on icon "play-pause toggle" at bounding box center [43, 81] width 10 height 10
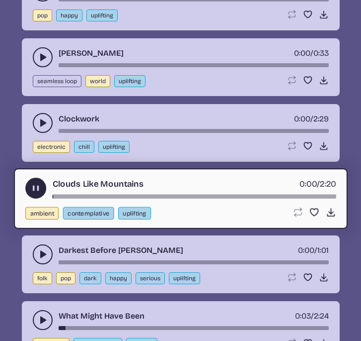
scroll to position [6592, 0]
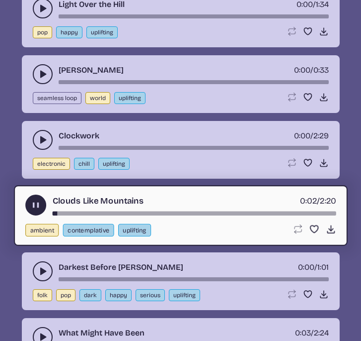
click at [42, 136] on icon "play-pause toggle" at bounding box center [43, 140] width 10 height 10
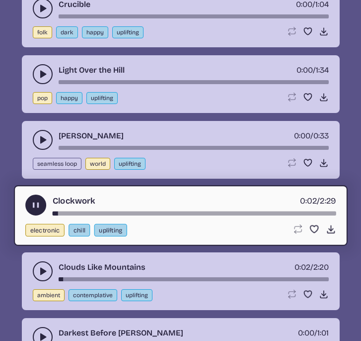
scroll to position [6522, 0]
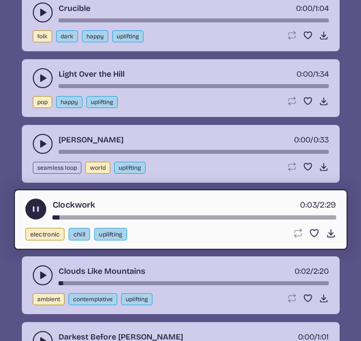
click at [41, 68] on button "play-pause toggle" at bounding box center [43, 78] width 20 height 20
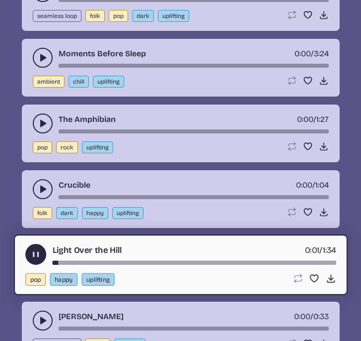
scroll to position [6337, 0]
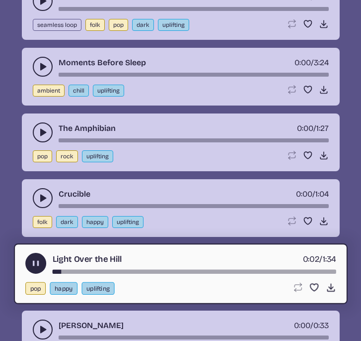
click at [39, 130] on icon "play-pause toggle" at bounding box center [43, 132] width 10 height 10
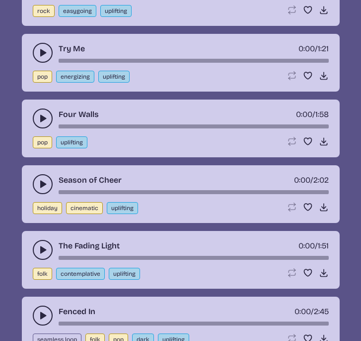
scroll to position [6021, 0]
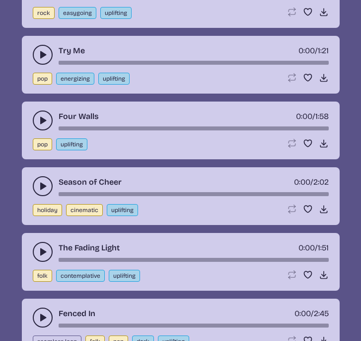
click at [40, 124] on icon "play-pause toggle" at bounding box center [43, 120] width 10 height 10
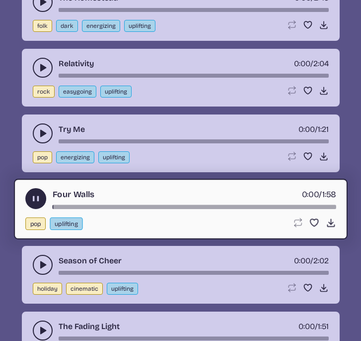
scroll to position [5941, 0]
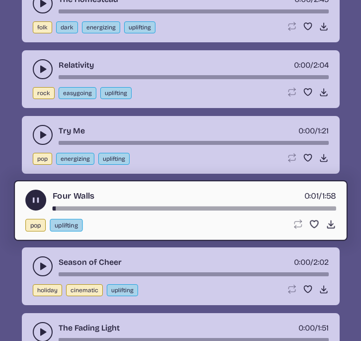
click at [44, 135] on use "play-pause toggle" at bounding box center [43, 135] width 10 height 10
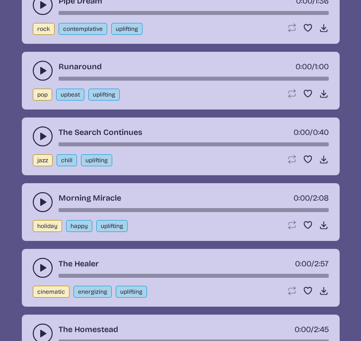
scroll to position [5598, 0]
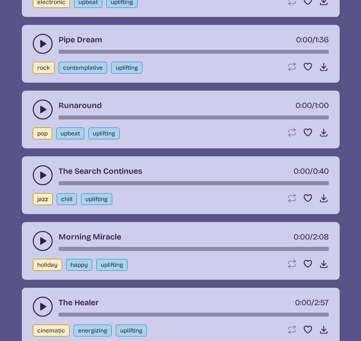
click at [41, 106] on icon "play-pause toggle" at bounding box center [43, 109] width 10 height 10
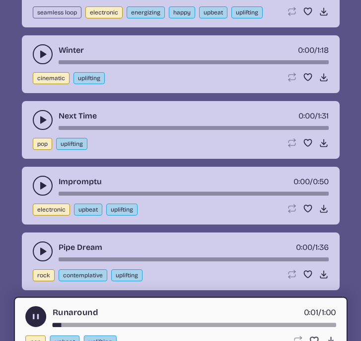
scroll to position [5359, 0]
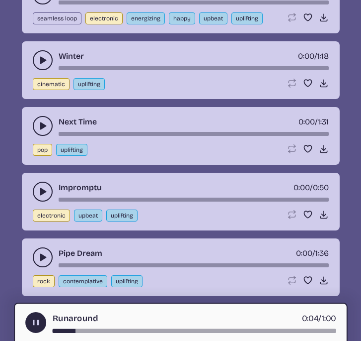
click at [40, 185] on button "play-pause toggle" at bounding box center [43, 191] width 20 height 20
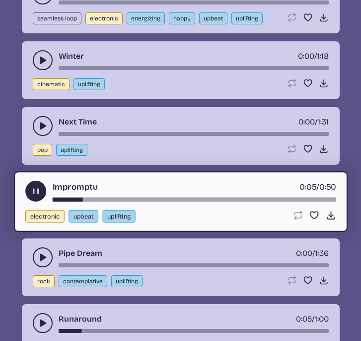
click at [42, 125] on use "play-pause toggle" at bounding box center [43, 126] width 10 height 10
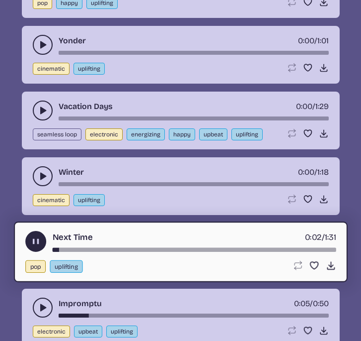
scroll to position [5235, 0]
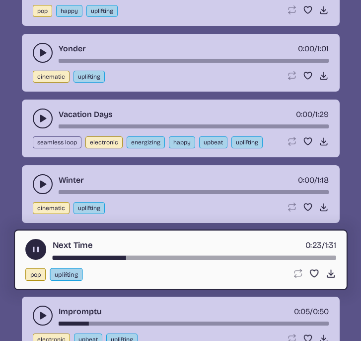
click at [42, 183] on use "play-pause toggle" at bounding box center [43, 184] width 10 height 10
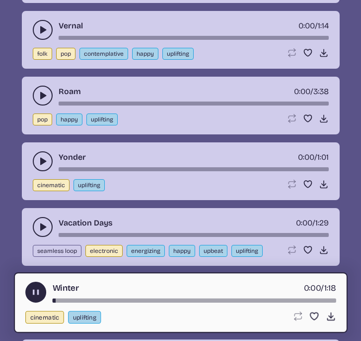
scroll to position [5126, 0]
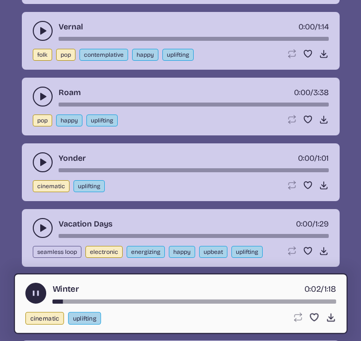
click at [39, 160] on icon "play-pause toggle" at bounding box center [43, 162] width 10 height 10
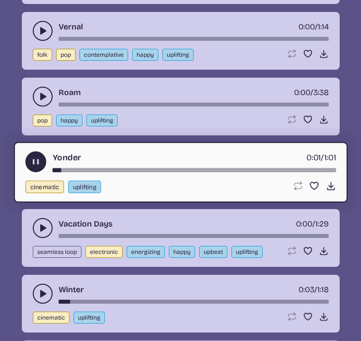
click at [41, 94] on use "play-pause toggle" at bounding box center [43, 96] width 10 height 10
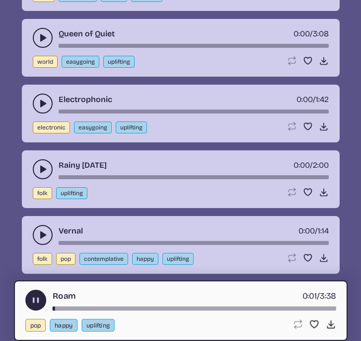
click at [41, 94] on button "play-pause toggle" at bounding box center [43, 103] width 20 height 20
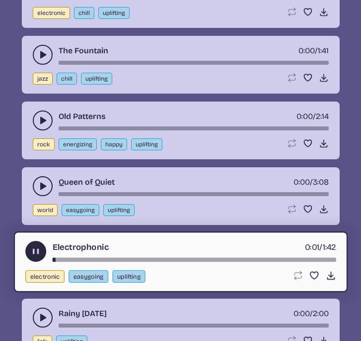
scroll to position [4769, 0]
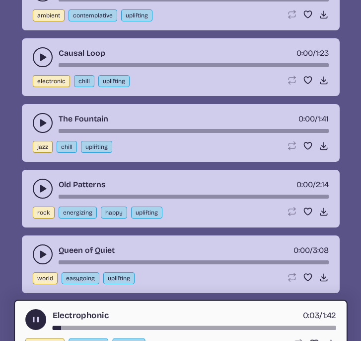
click at [37, 120] on button "play-pause toggle" at bounding box center [43, 123] width 20 height 20
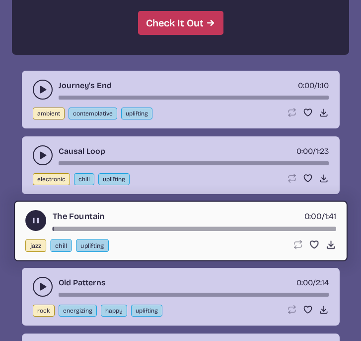
scroll to position [4606, 0]
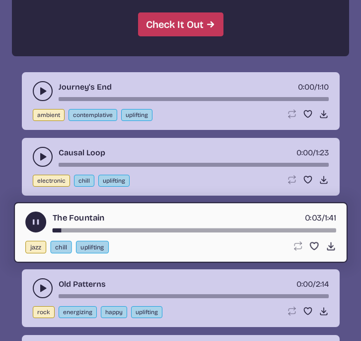
click at [38, 154] on icon "play-pause toggle" at bounding box center [43, 157] width 10 height 10
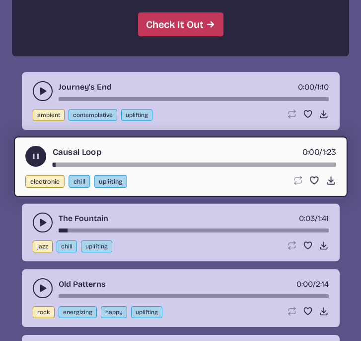
click at [41, 85] on button "play-pause toggle" at bounding box center [43, 91] width 20 height 20
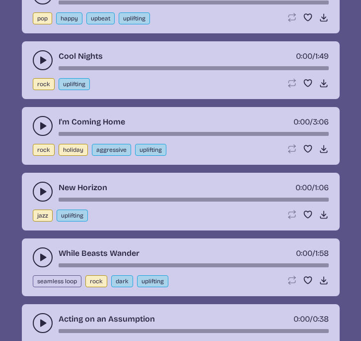
scroll to position [4070, 0]
click at [38, 187] on icon "play-pause toggle" at bounding box center [43, 191] width 10 height 10
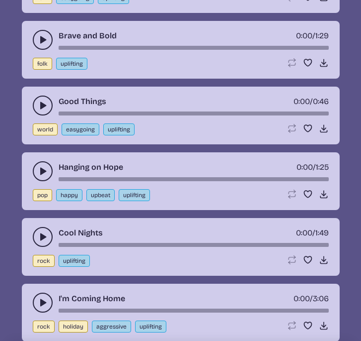
scroll to position [3894, 0]
click at [41, 167] on icon "play-pause toggle" at bounding box center [43, 171] width 10 height 10
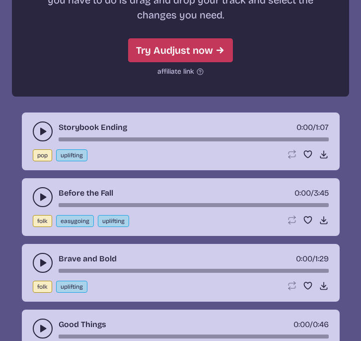
scroll to position [3667, 0]
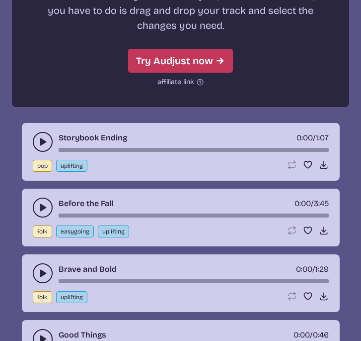
click at [39, 135] on button "play-pause toggle" at bounding box center [43, 142] width 20 height 20
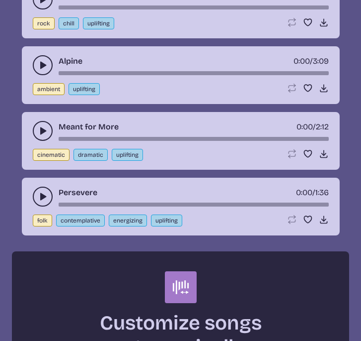
scroll to position [3257, 0]
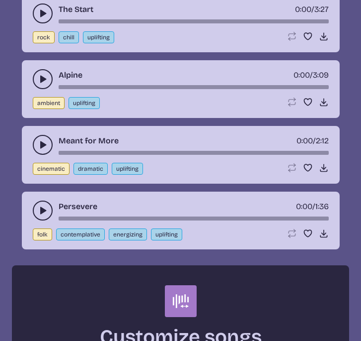
click at [39, 145] on icon "play-pause toggle" at bounding box center [43, 145] width 10 height 10
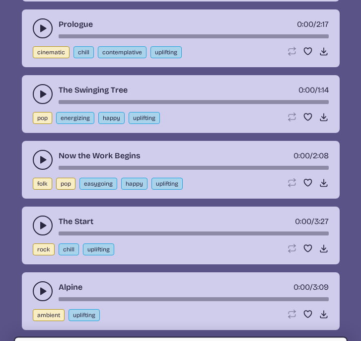
scroll to position [3047, 0]
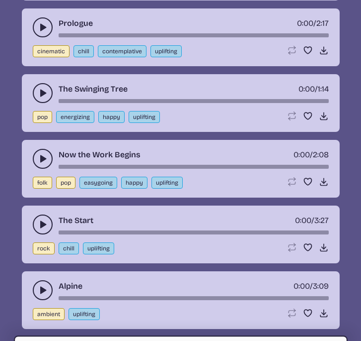
click at [41, 98] on button "play-pause toggle" at bounding box center [43, 93] width 20 height 20
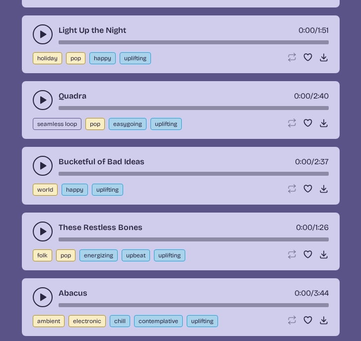
scroll to position [2206, 0]
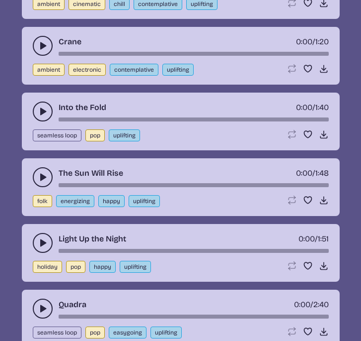
click at [37, 111] on button "play-pause toggle" at bounding box center [43, 111] width 20 height 20
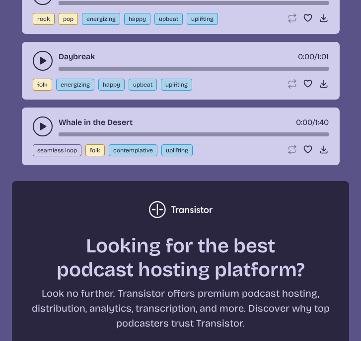
scroll to position [1541, 0]
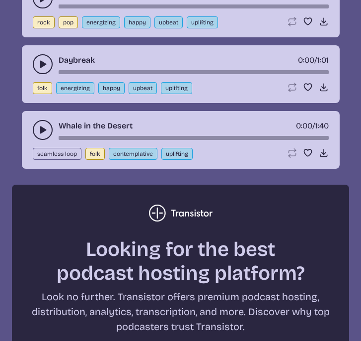
click at [39, 125] on icon "play-pause toggle" at bounding box center [43, 130] width 10 height 10
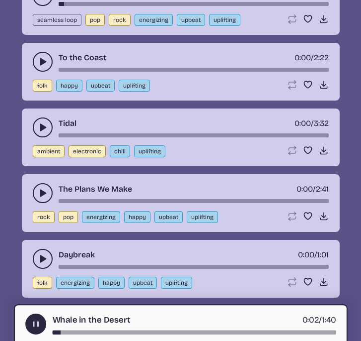
click at [39, 125] on icon "play-pause toggle" at bounding box center [43, 127] width 10 height 10
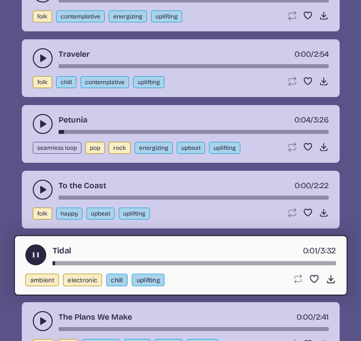
click at [39, 125] on icon "play-pause toggle" at bounding box center [43, 124] width 10 height 10
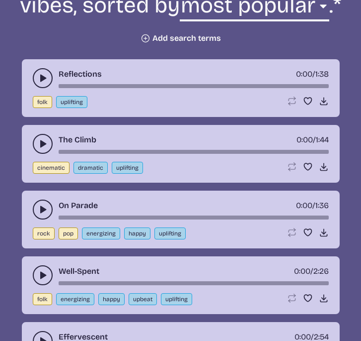
scroll to position [422, 0]
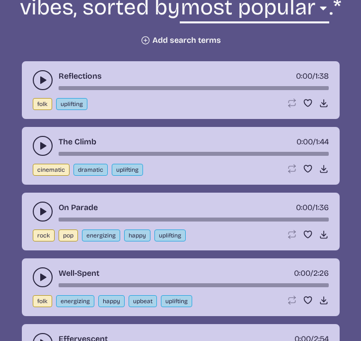
click at [38, 146] on icon "play-pause toggle" at bounding box center [43, 146] width 10 height 10
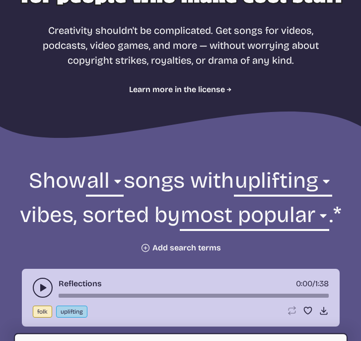
scroll to position [208, 0]
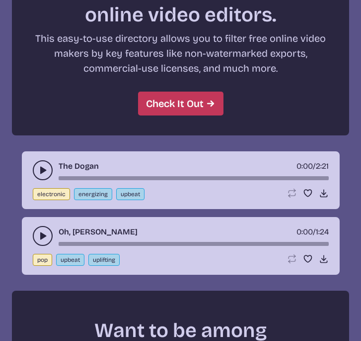
scroll to position [4527, 0]
click at [40, 235] on icon "play-pause toggle" at bounding box center [43, 236] width 10 height 10
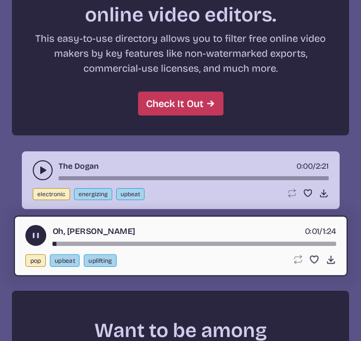
click at [37, 162] on button "play-pause toggle" at bounding box center [43, 170] width 20 height 20
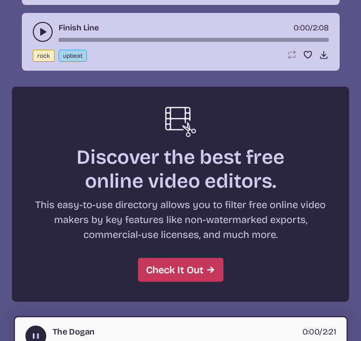
scroll to position [4155, 0]
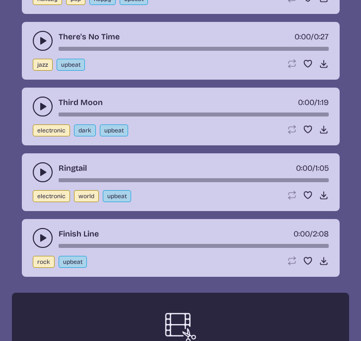
click at [36, 234] on button "play-pause toggle" at bounding box center [43, 238] width 20 height 20
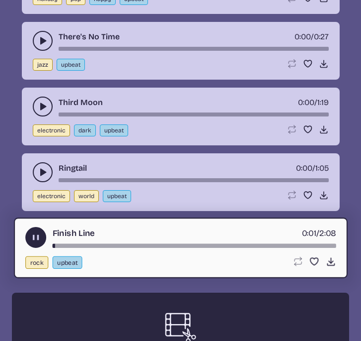
click at [40, 170] on icon "play-pause toggle" at bounding box center [43, 172] width 10 height 10
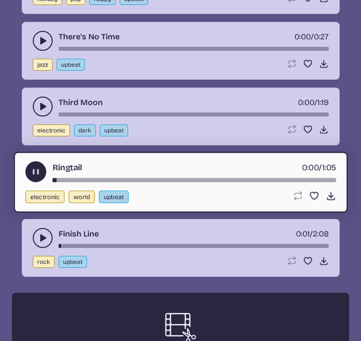
click at [40, 108] on use "play-pause toggle" at bounding box center [43, 106] width 10 height 10
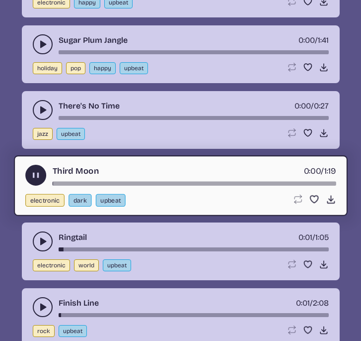
scroll to position [4055, 0]
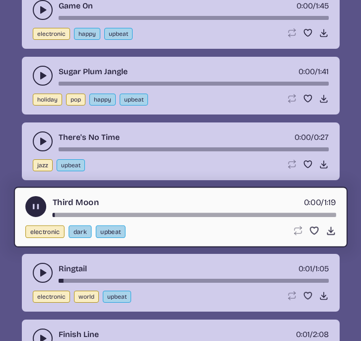
click at [40, 144] on use "play-pause toggle" at bounding box center [43, 141] width 10 height 10
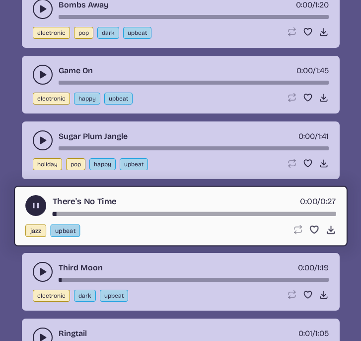
click at [40, 144] on use "play-pause toggle" at bounding box center [43, 140] width 10 height 10
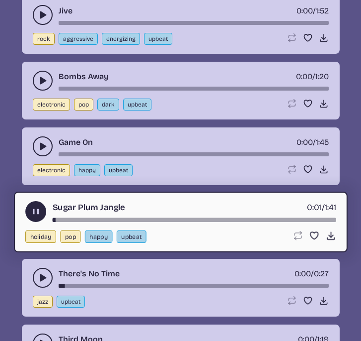
click at [40, 144] on use "play-pause toggle" at bounding box center [43, 146] width 10 height 10
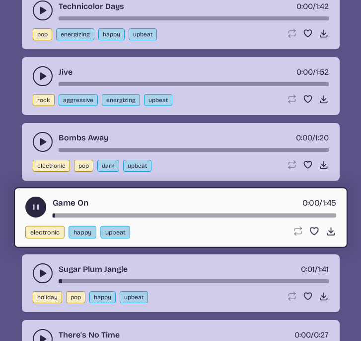
scroll to position [3858, 0]
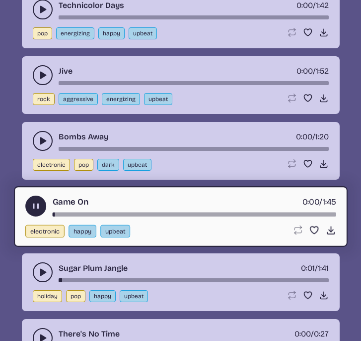
click at [40, 143] on use "play-pause toggle" at bounding box center [43, 141] width 10 height 10
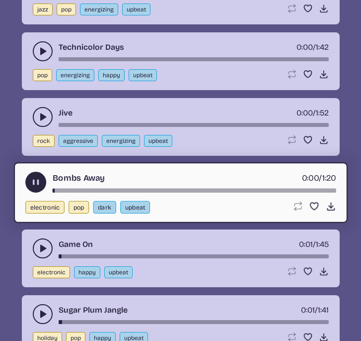
scroll to position [3794, 0]
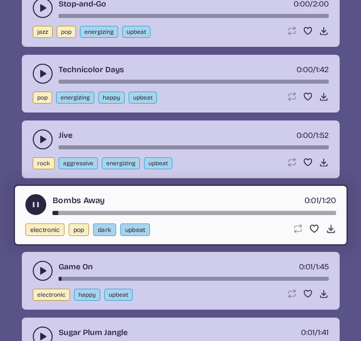
click at [41, 138] on use "play-pause toggle" at bounding box center [43, 139] width 10 height 10
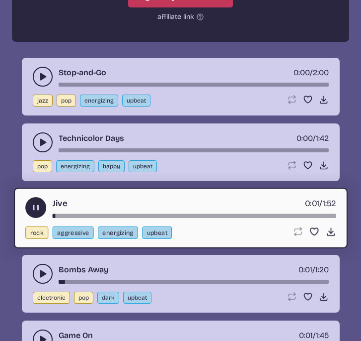
scroll to position [3727, 0]
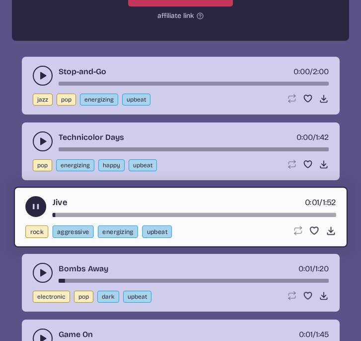
click at [41, 137] on icon "play-pause toggle" at bounding box center [43, 141] width 10 height 10
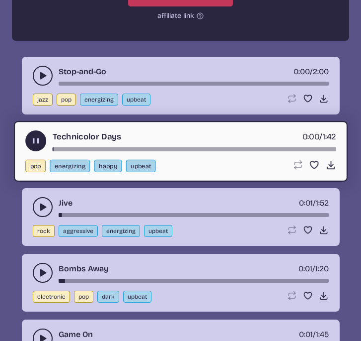
click at [41, 84] on button "play-pause toggle" at bounding box center [43, 76] width 20 height 20
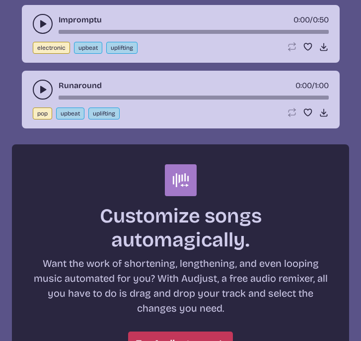
click at [41, 84] on button "play-pause toggle" at bounding box center [43, 90] width 20 height 20
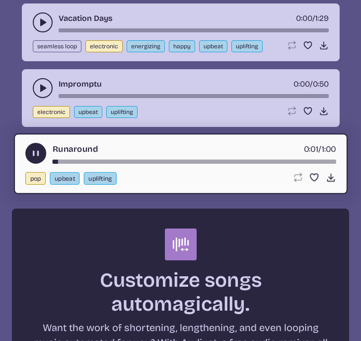
scroll to position [3324, 0]
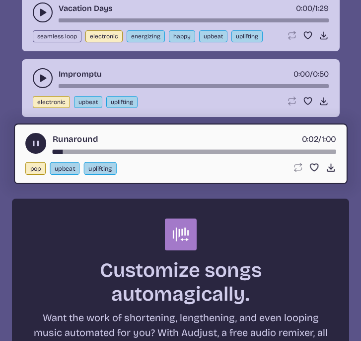
click at [41, 84] on button "play-pause toggle" at bounding box center [43, 78] width 20 height 20
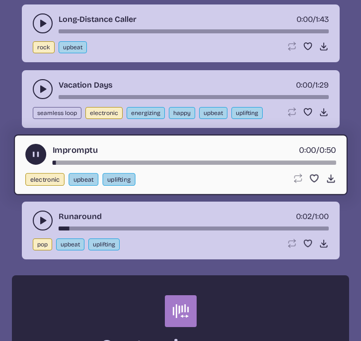
scroll to position [3251, 0]
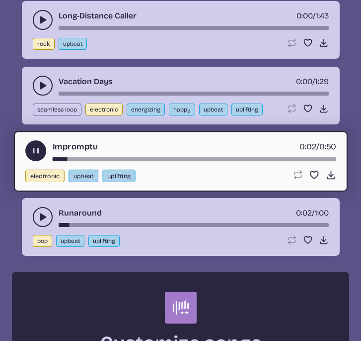
click at [41, 84] on use "play-pause toggle" at bounding box center [43, 86] width 10 height 10
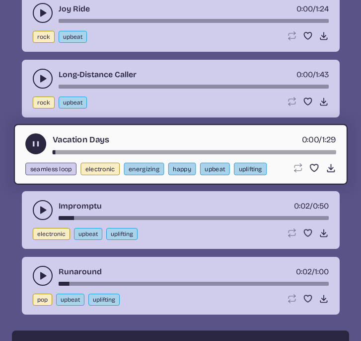
scroll to position [3189, 0]
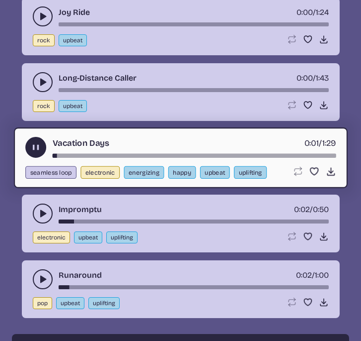
click at [41, 84] on use "play-pause toggle" at bounding box center [43, 82] width 10 height 10
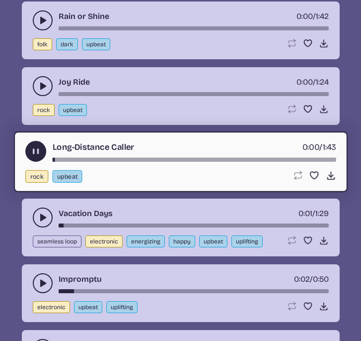
click at [41, 84] on use "play-pause toggle" at bounding box center [43, 86] width 10 height 10
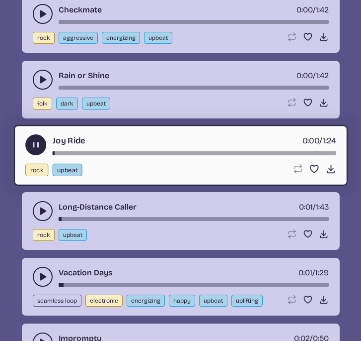
click at [41, 84] on icon "play-pause toggle" at bounding box center [43, 80] width 10 height 10
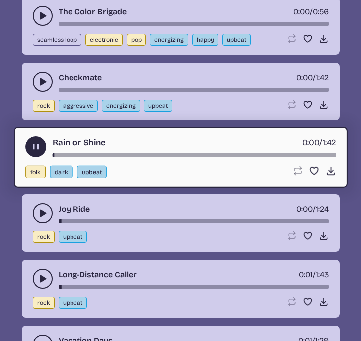
click at [41, 83] on use "play-pause toggle" at bounding box center [43, 82] width 10 height 10
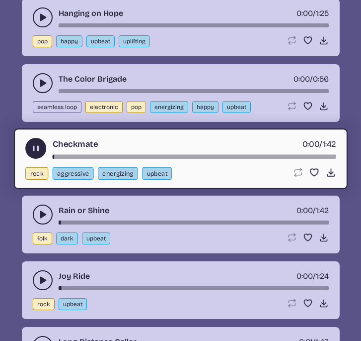
scroll to position [2923, 0]
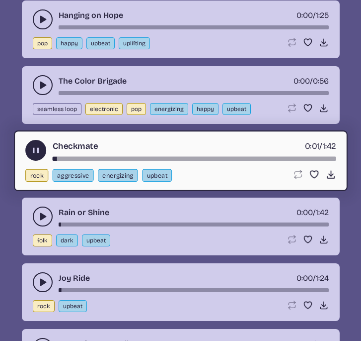
click at [41, 83] on use "play-pause toggle" at bounding box center [43, 85] width 10 height 10
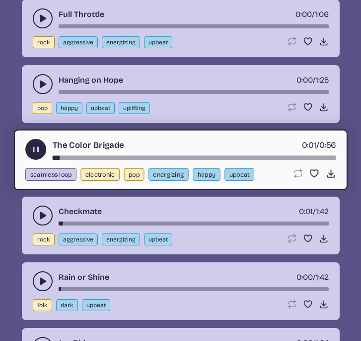
click at [41, 83] on use "play-pause toggle" at bounding box center [43, 84] width 10 height 10
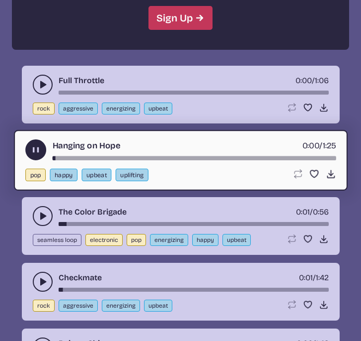
click at [41, 83] on use "play-pause toggle" at bounding box center [43, 85] width 10 height 10
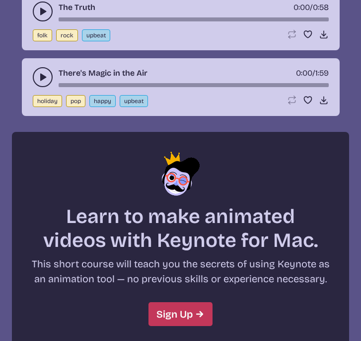
click at [41, 82] on button "play-pause toggle" at bounding box center [43, 77] width 20 height 20
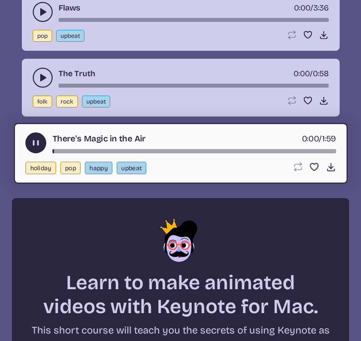
scroll to position [2430, 0]
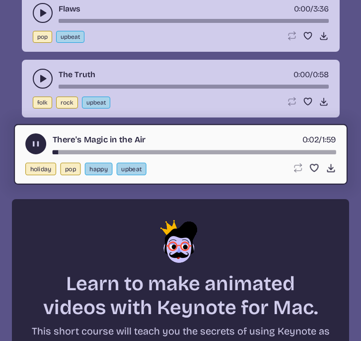
click at [41, 82] on icon "play-pause toggle" at bounding box center [43, 79] width 10 height 10
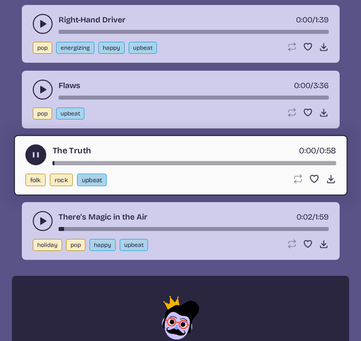
scroll to position [2354, 0]
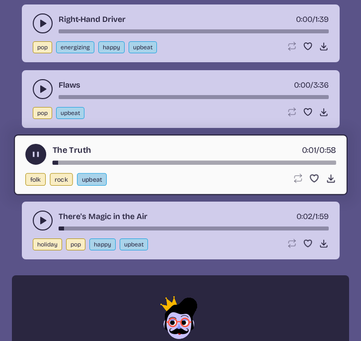
click at [41, 82] on button "play-pause toggle" at bounding box center [43, 89] width 20 height 20
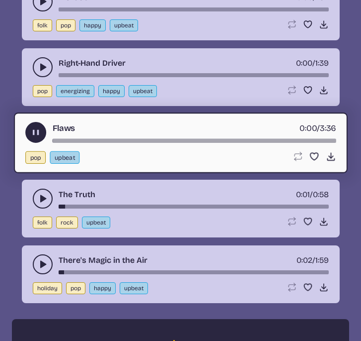
scroll to position [2291, 0]
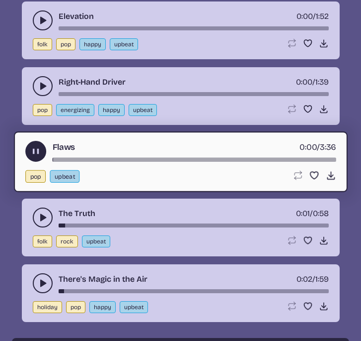
click at [41, 82] on icon "play-pause toggle" at bounding box center [43, 86] width 10 height 10
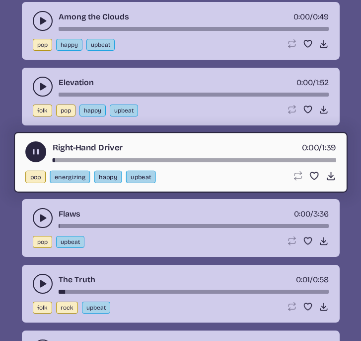
click at [41, 82] on icon "play-pause toggle" at bounding box center [43, 87] width 10 height 10
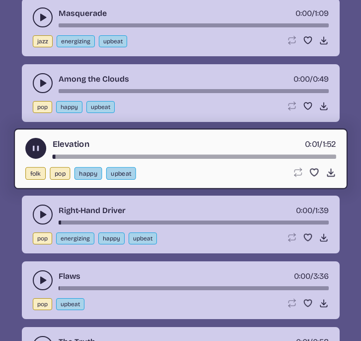
click at [41, 82] on use "play-pause toggle" at bounding box center [43, 83] width 10 height 10
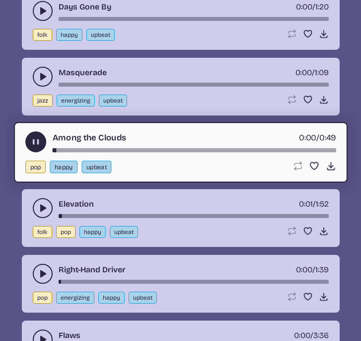
click at [41, 82] on button "play-pause toggle" at bounding box center [43, 77] width 20 height 20
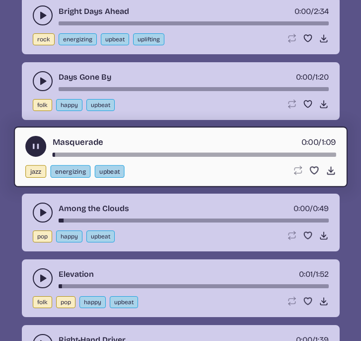
click at [41, 81] on use "play-pause toggle" at bounding box center [43, 81] width 10 height 10
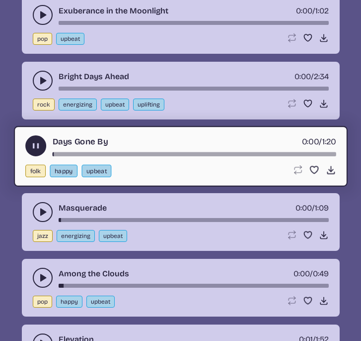
click at [41, 78] on use "play-pause toggle" at bounding box center [43, 81] width 10 height 10
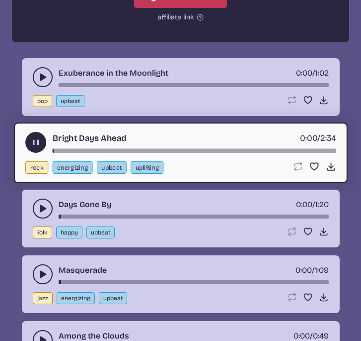
click at [41, 77] on use "play-pause toggle" at bounding box center [43, 77] width 10 height 10
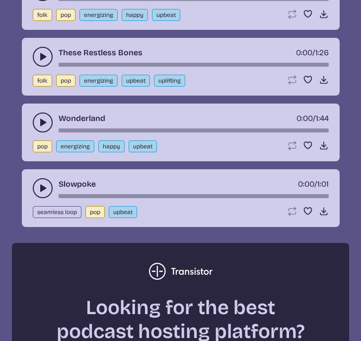
scroll to position [1482, 0]
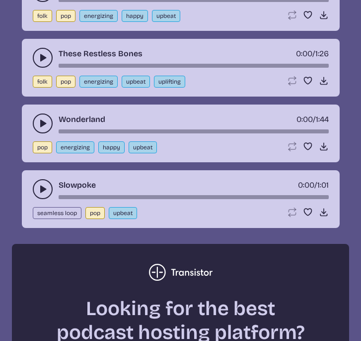
click at [45, 185] on icon "play-pause toggle" at bounding box center [43, 189] width 10 height 10
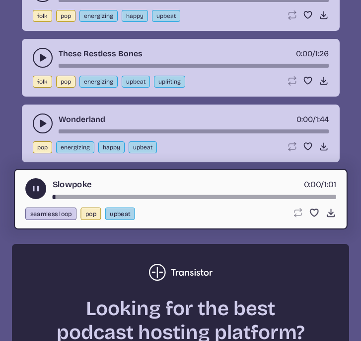
click at [36, 117] on button "play-pause toggle" at bounding box center [43, 123] width 20 height 20
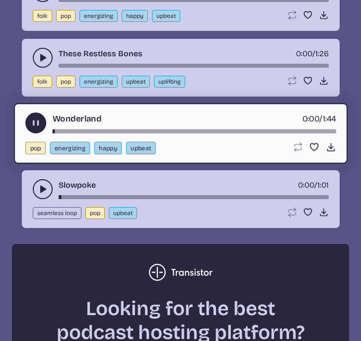
click at [40, 55] on icon "play-pause toggle" at bounding box center [43, 58] width 10 height 10
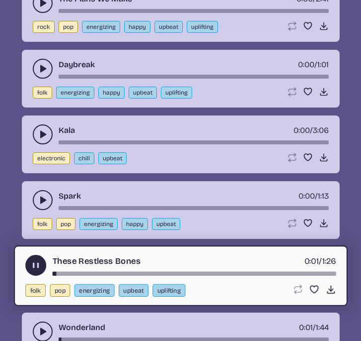
scroll to position [1272, 0]
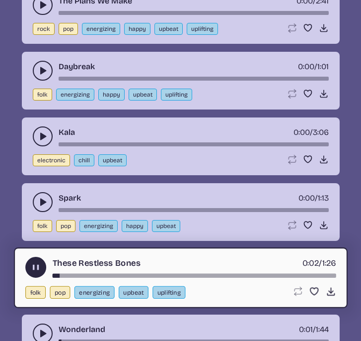
click at [44, 197] on icon "play-pause toggle" at bounding box center [43, 202] width 10 height 10
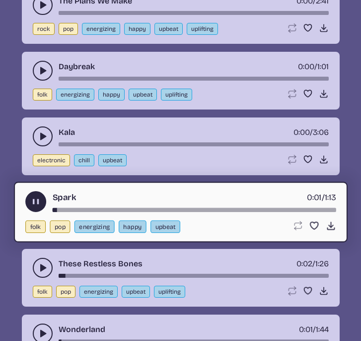
click at [40, 135] on use "play-pause toggle" at bounding box center [43, 136] width 10 height 10
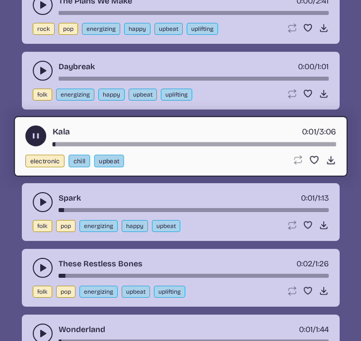
click at [41, 67] on icon "play-pause toggle" at bounding box center [43, 71] width 10 height 10
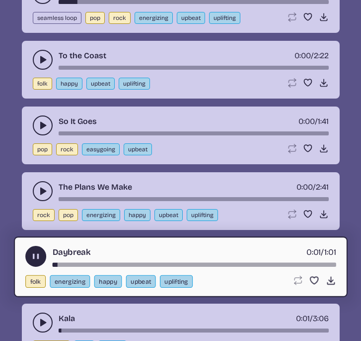
scroll to position [1083, 0]
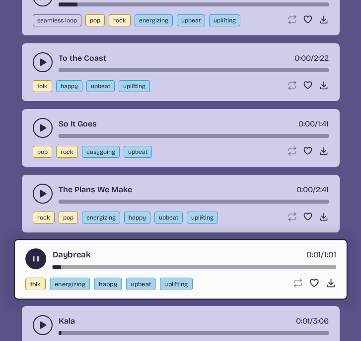
click at [37, 127] on button "play-pause toggle" at bounding box center [43, 128] width 20 height 20
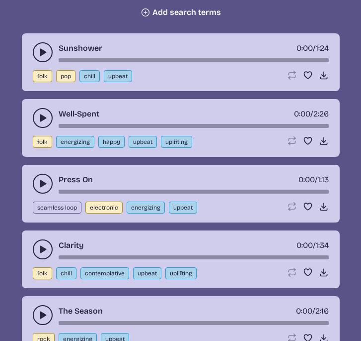
scroll to position [448, 0]
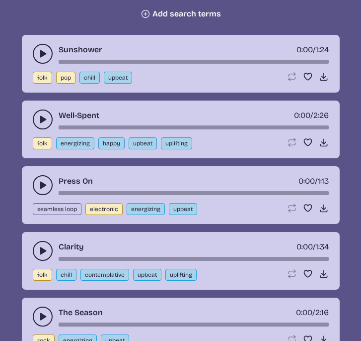
click at [40, 179] on button "play-pause toggle" at bounding box center [43, 185] width 20 height 20
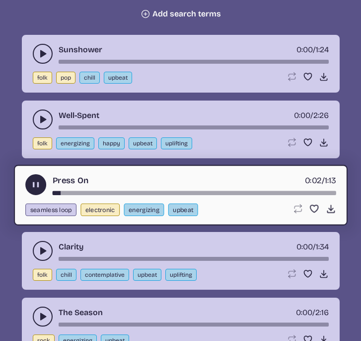
click at [31, 182] on icon "play-pause toggle" at bounding box center [35, 184] width 10 height 10
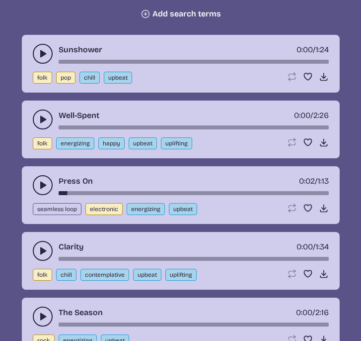
click at [39, 57] on icon "play-pause toggle" at bounding box center [43, 54] width 10 height 10
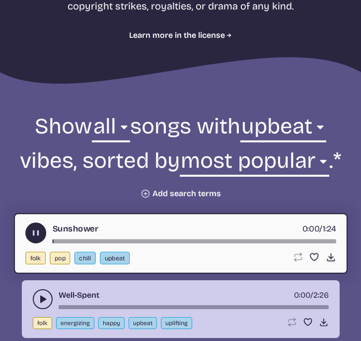
scroll to position [267, 0]
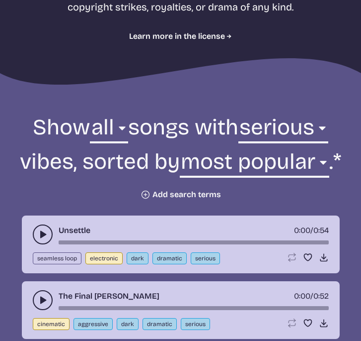
click at [50, 232] on button "play-pause toggle" at bounding box center [43, 234] width 20 height 20
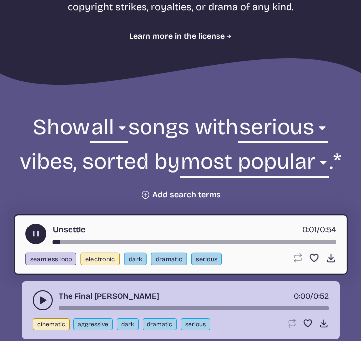
click at [41, 297] on use "play-pause toggle" at bounding box center [43, 300] width 10 height 10
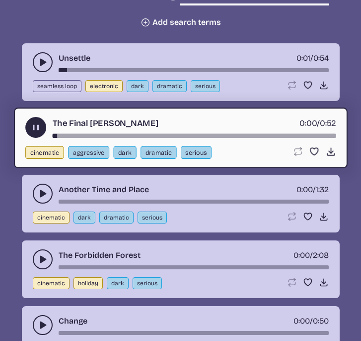
scroll to position [441, 0]
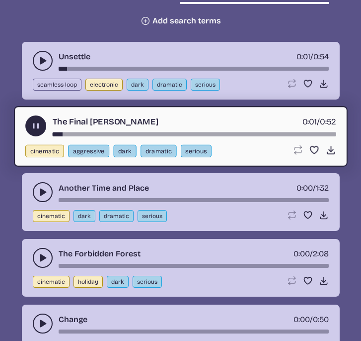
click at [41, 191] on use "play-pause toggle" at bounding box center [43, 192] width 10 height 10
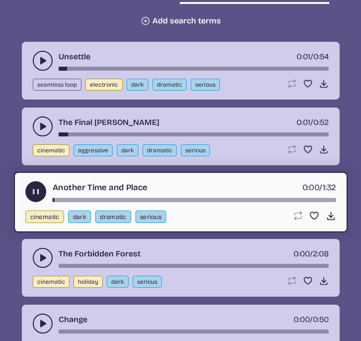
click at [39, 256] on icon "play-pause toggle" at bounding box center [43, 258] width 10 height 10
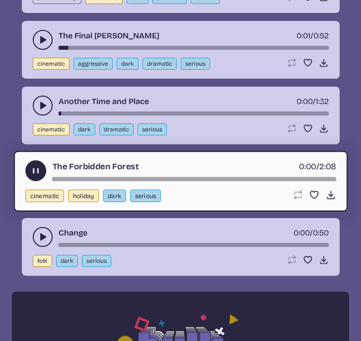
scroll to position [546, 0]
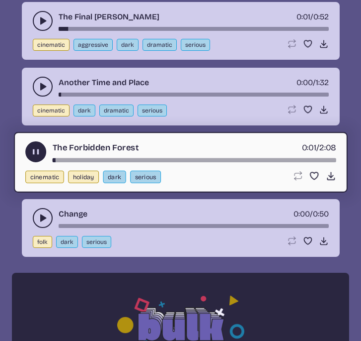
click at [42, 216] on use "play-pause toggle" at bounding box center [43, 218] width 10 height 10
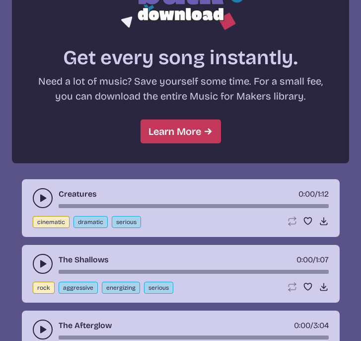
scroll to position [882, 0]
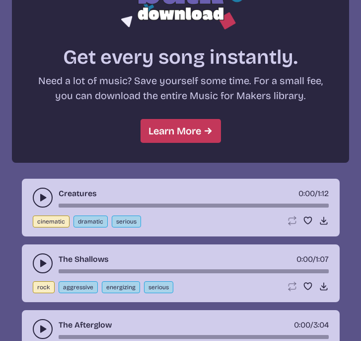
click at [39, 199] on icon "play-pause toggle" at bounding box center [43, 197] width 10 height 10
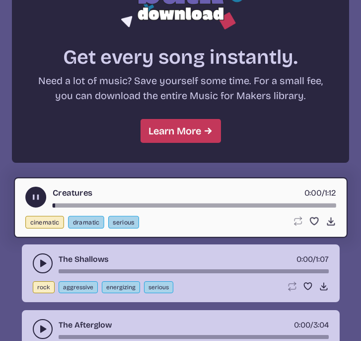
click at [40, 263] on icon "play-pause toggle" at bounding box center [43, 263] width 10 height 10
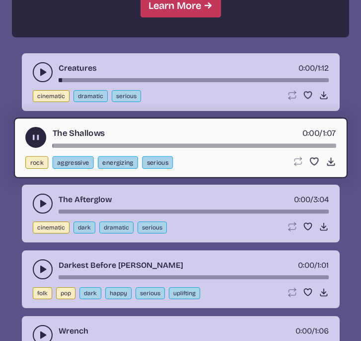
scroll to position [1008, 0]
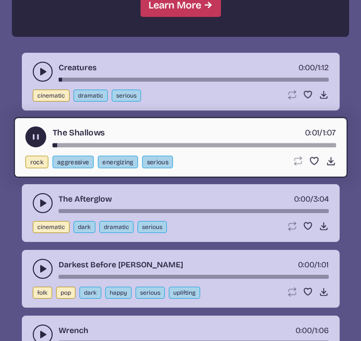
click at [41, 201] on use "play-pause toggle" at bounding box center [43, 203] width 10 height 10
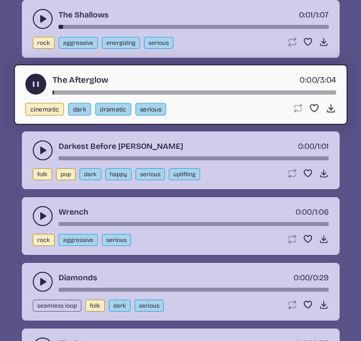
scroll to position [1129, 0]
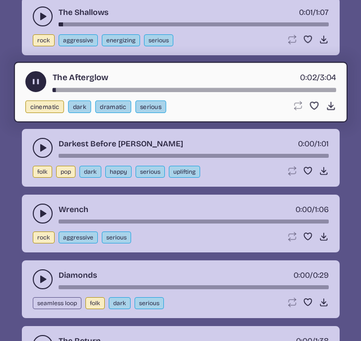
click at [45, 151] on icon "play-pause toggle" at bounding box center [43, 148] width 10 height 10
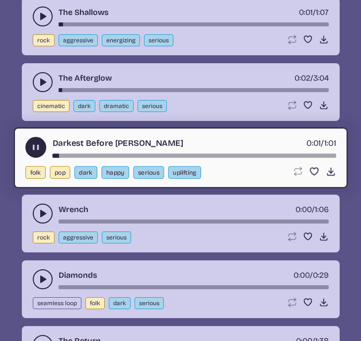
click at [40, 204] on button "play-pause toggle" at bounding box center [43, 213] width 20 height 20
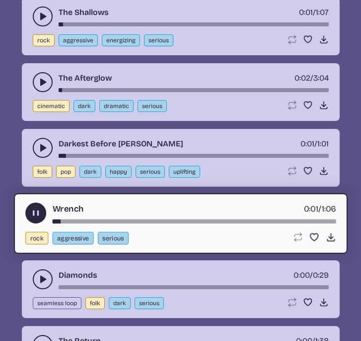
click at [39, 275] on icon "play-pause toggle" at bounding box center [43, 279] width 10 height 10
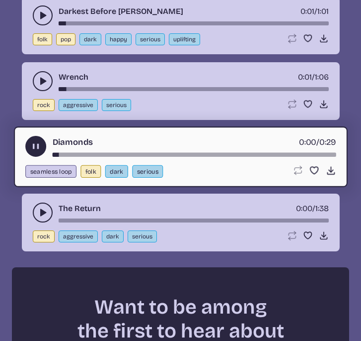
scroll to position [1315, 0]
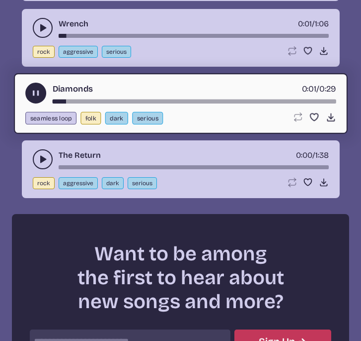
click at [43, 161] on use "play-pause toggle" at bounding box center [43, 159] width 10 height 10
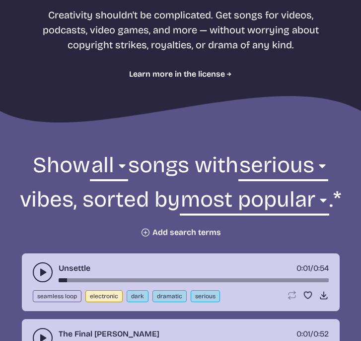
scroll to position [105, 0]
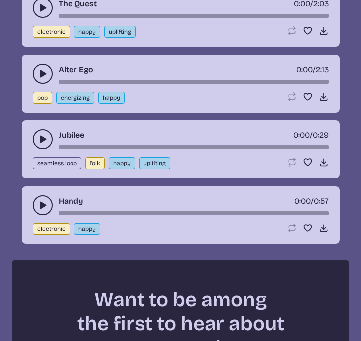
scroll to position [4117, 0]
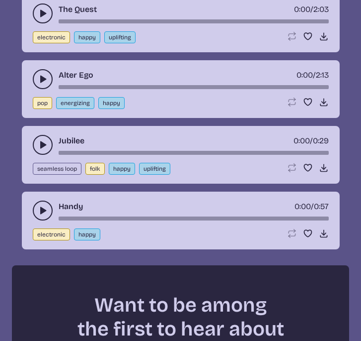
click at [48, 213] on button "play-pause toggle" at bounding box center [43, 210] width 20 height 20
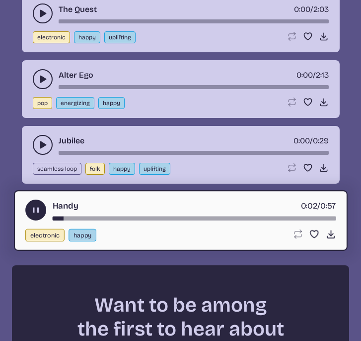
click at [39, 78] on icon "play-pause toggle" at bounding box center [43, 79] width 10 height 10
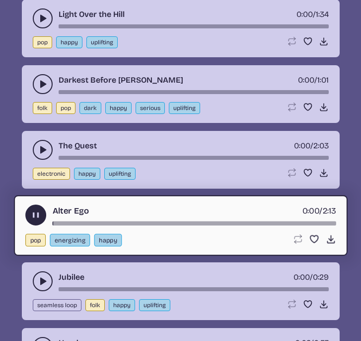
scroll to position [3973, 0]
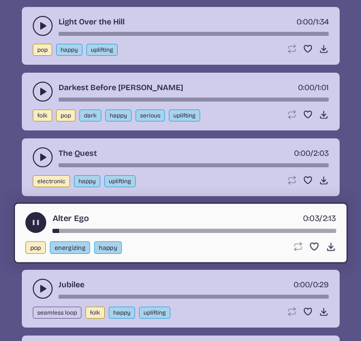
click at [38, 154] on icon "play-pause toggle" at bounding box center [43, 157] width 10 height 10
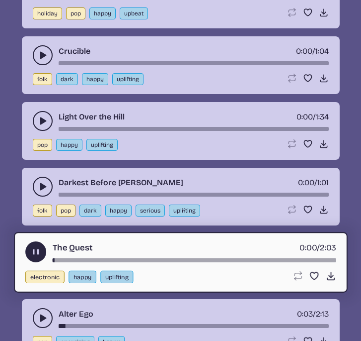
scroll to position [3875, 0]
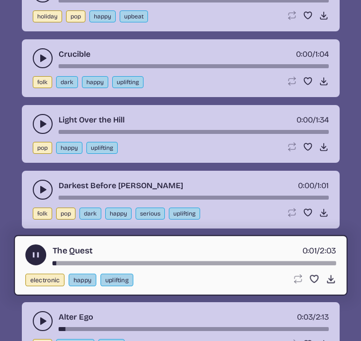
click at [42, 120] on icon "play-pause toggle" at bounding box center [43, 124] width 10 height 10
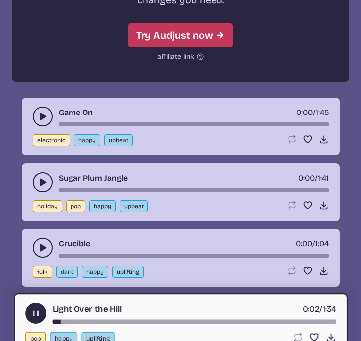
scroll to position [3685, 0]
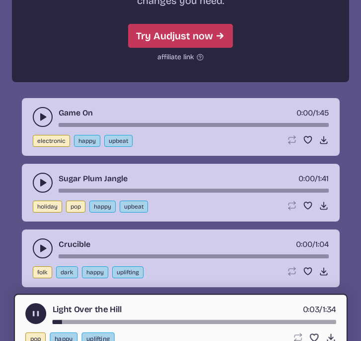
click at [42, 120] on icon "play-pause toggle" at bounding box center [43, 117] width 10 height 10
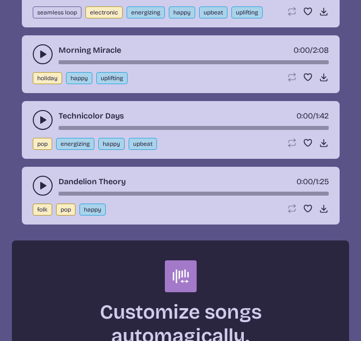
scroll to position [3283, 0]
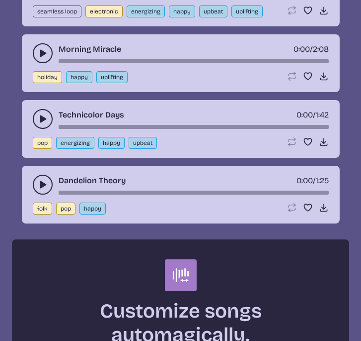
click at [42, 120] on use "play-pause toggle" at bounding box center [43, 119] width 10 height 10
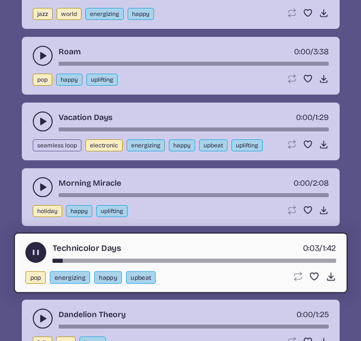
click at [42, 120] on use "play-pause toggle" at bounding box center [43, 121] width 10 height 10
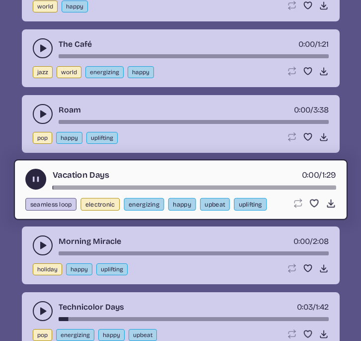
scroll to position [3075, 0]
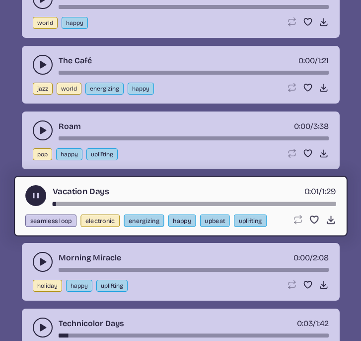
click at [40, 136] on button "play-pause toggle" at bounding box center [43, 130] width 20 height 20
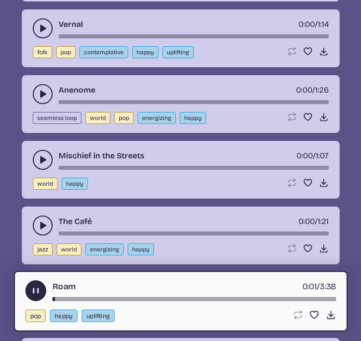
scroll to position [2912, 0]
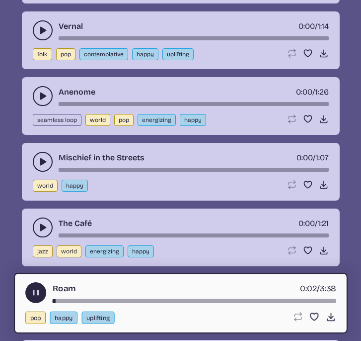
click at [38, 160] on icon "play-pause toggle" at bounding box center [43, 162] width 10 height 10
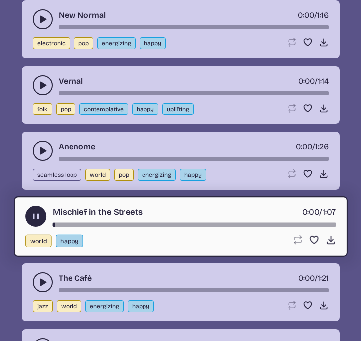
scroll to position [2858, 0]
click at [39, 146] on icon "play-pause toggle" at bounding box center [43, 151] width 10 height 10
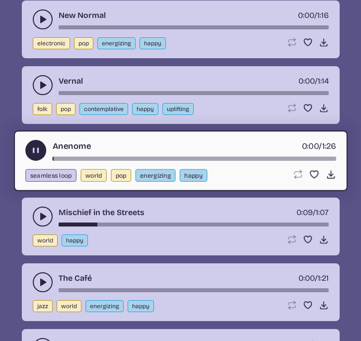
click at [38, 85] on icon "play-pause toggle" at bounding box center [43, 85] width 10 height 10
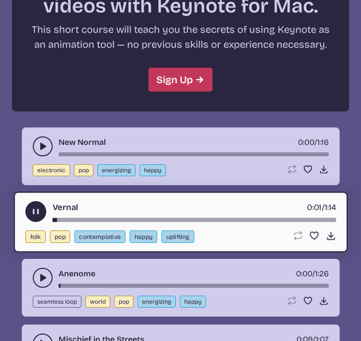
scroll to position [2730, 0]
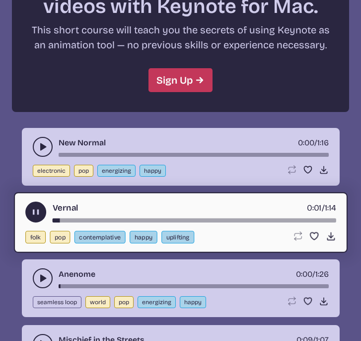
click at [40, 143] on use "play-pause toggle" at bounding box center [43, 147] width 10 height 10
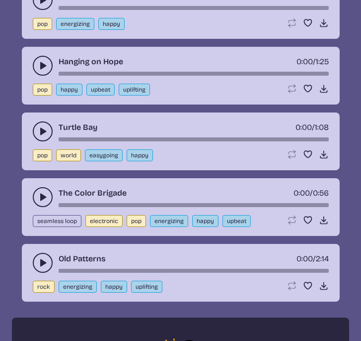
scroll to position [2310, 0]
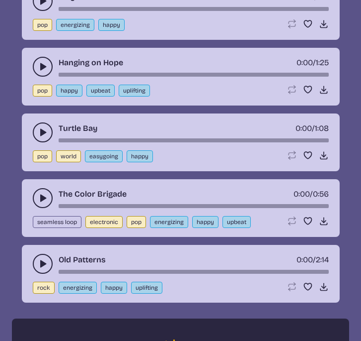
click at [45, 129] on icon "play-pause toggle" at bounding box center [43, 132] width 10 height 10
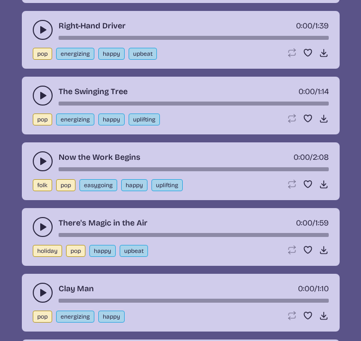
scroll to position [2014, 0]
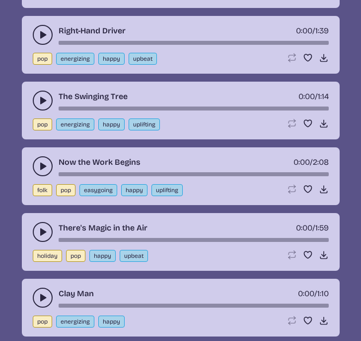
click at [39, 101] on icon "play-pause toggle" at bounding box center [43, 100] width 10 height 10
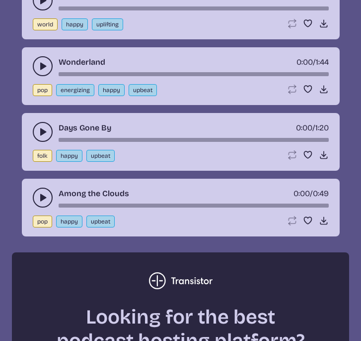
scroll to position [1473, 0]
click at [41, 196] on use "play-pause toggle" at bounding box center [43, 197] width 10 height 10
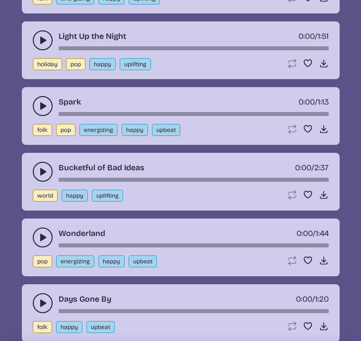
scroll to position [1288, 0]
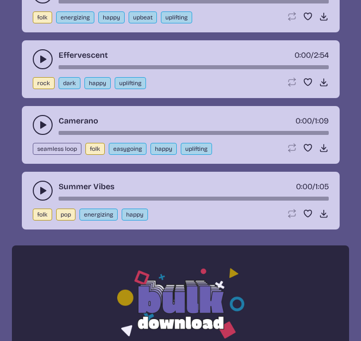
click at [41, 196] on button "play-pause toggle" at bounding box center [43, 190] width 20 height 20
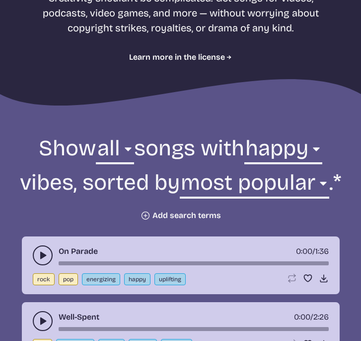
scroll to position [239, 0]
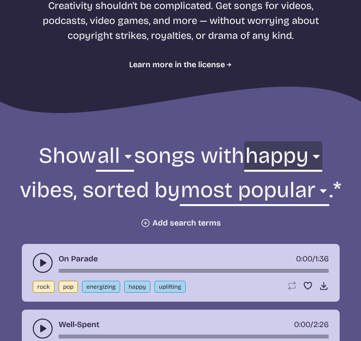
select select "dark"
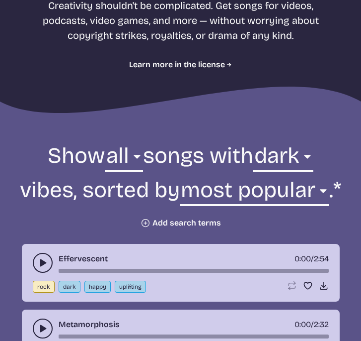
click at [36, 262] on button "play-pause toggle" at bounding box center [43, 263] width 20 height 20
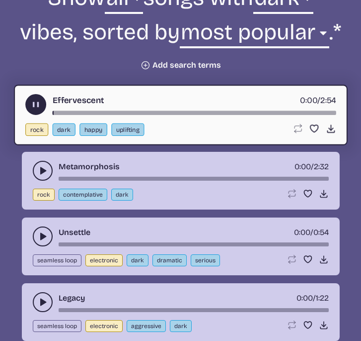
scroll to position [398, 0]
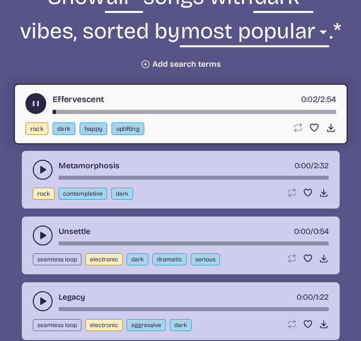
click at [39, 165] on icon "play-pause toggle" at bounding box center [43, 170] width 10 height 10
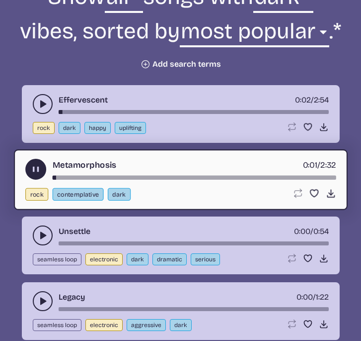
click at [44, 234] on use "play-pause toggle" at bounding box center [43, 235] width 10 height 10
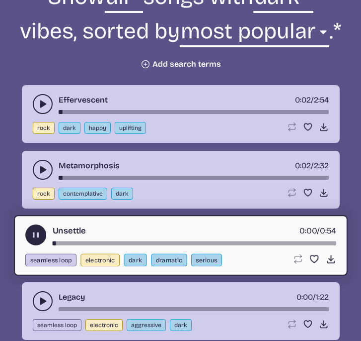
click at [41, 295] on button "play-pause toggle" at bounding box center [43, 301] width 20 height 20
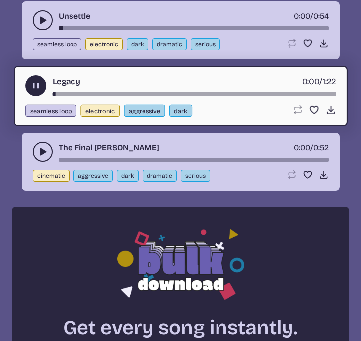
scroll to position [614, 0]
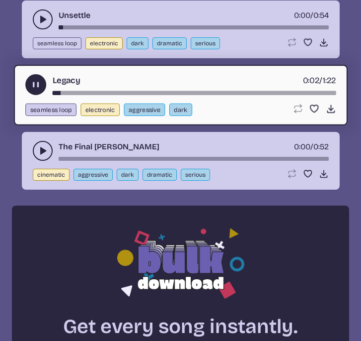
click at [42, 146] on icon "play-pause toggle" at bounding box center [43, 151] width 10 height 10
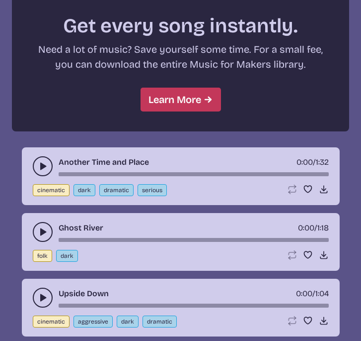
scroll to position [928, 0]
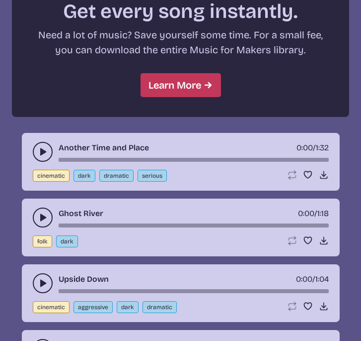
click at [42, 147] on icon "play-pause toggle" at bounding box center [43, 152] width 10 height 10
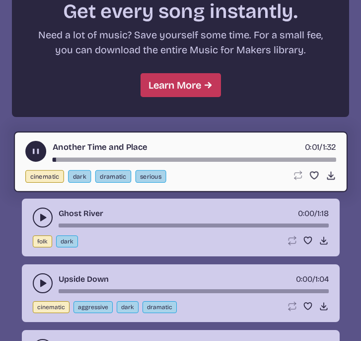
click at [41, 215] on use "play-pause toggle" at bounding box center [43, 217] width 10 height 10
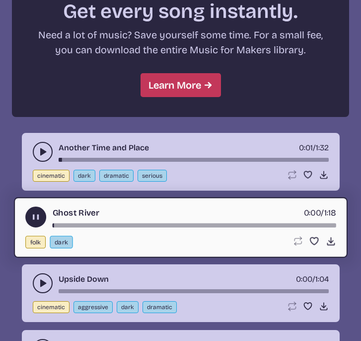
click at [40, 278] on icon "play-pause toggle" at bounding box center [43, 283] width 10 height 10
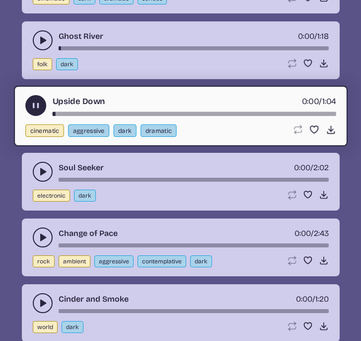
scroll to position [1109, 0]
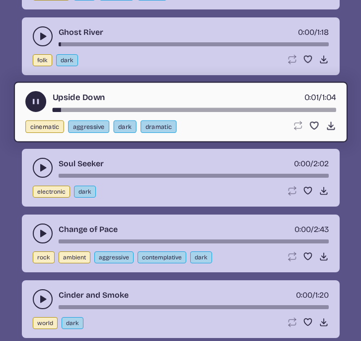
click at [38, 164] on icon "play-pause toggle" at bounding box center [43, 168] width 10 height 10
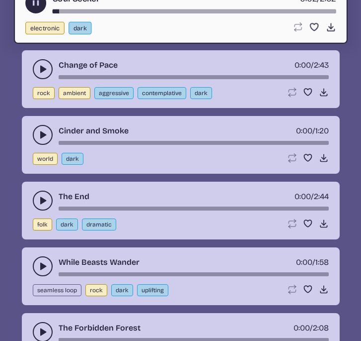
scroll to position [1291, 0]
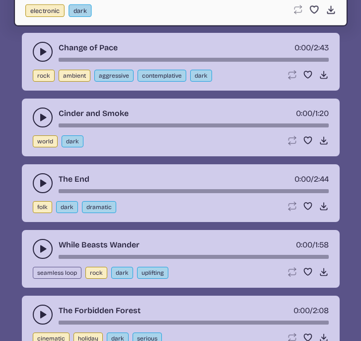
click at [37, 118] on button "play-pause toggle" at bounding box center [43, 117] width 20 height 20
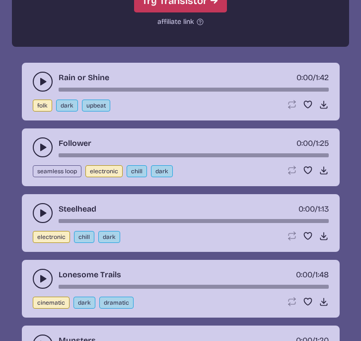
scroll to position [1903, 0]
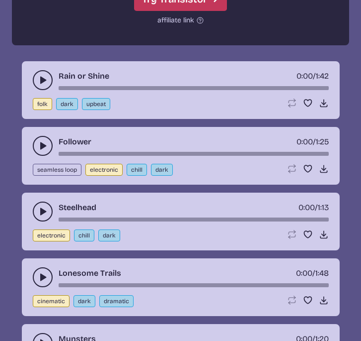
click at [39, 140] on button "play-pause toggle" at bounding box center [43, 146] width 20 height 20
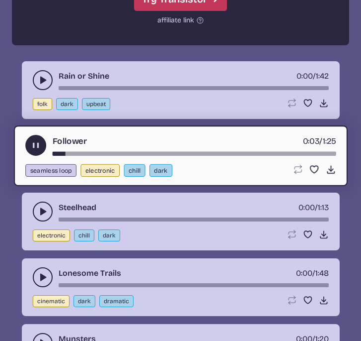
click at [39, 204] on button "play-pause toggle" at bounding box center [43, 211] width 20 height 20
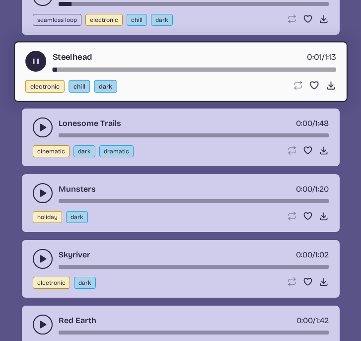
scroll to position [2053, 0]
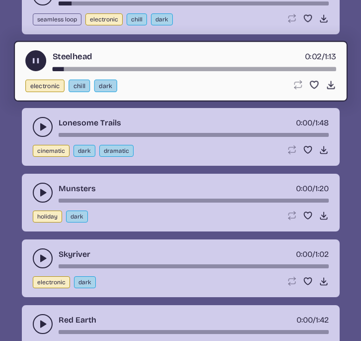
click at [36, 193] on button "play-pause toggle" at bounding box center [43, 192] width 20 height 20
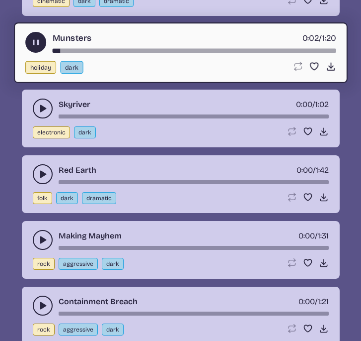
scroll to position [2203, 0]
click at [39, 110] on icon "play-pause toggle" at bounding box center [43, 108] width 10 height 10
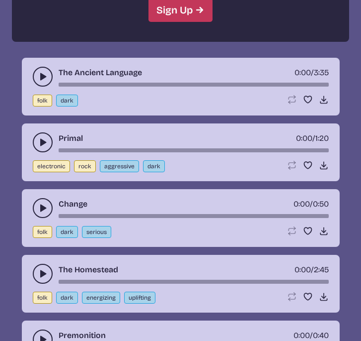
scroll to position [2801, 0]
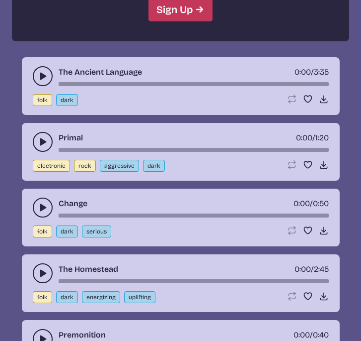
click at [37, 143] on button "play-pause toggle" at bounding box center [43, 142] width 20 height 20
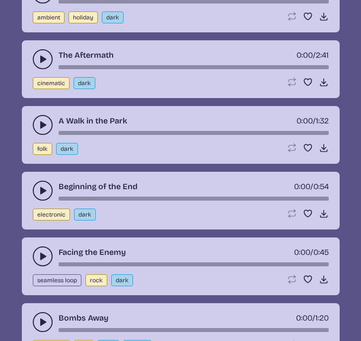
scroll to position [3155, 0]
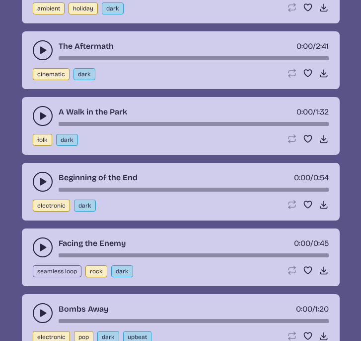
click at [39, 187] on button "play-pause toggle" at bounding box center [43, 182] width 20 height 20
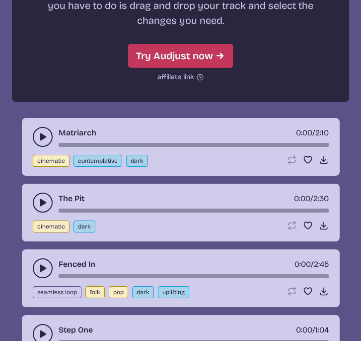
scroll to position [3669, 0]
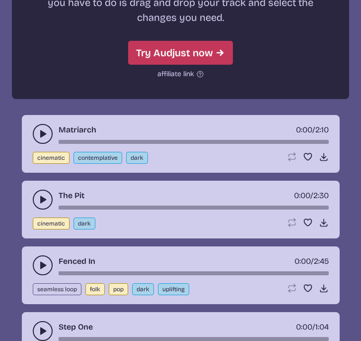
click at [40, 132] on icon "play-pause toggle" at bounding box center [43, 134] width 10 height 10
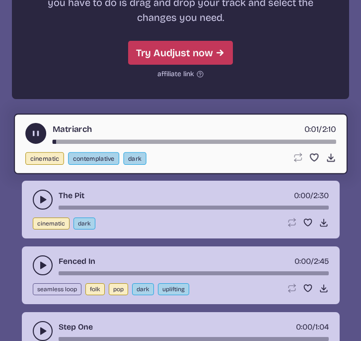
click at [44, 198] on use "play-pause toggle" at bounding box center [43, 199] width 10 height 10
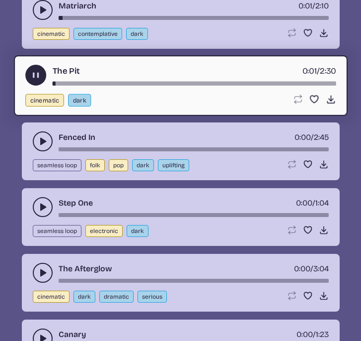
scroll to position [3797, 0]
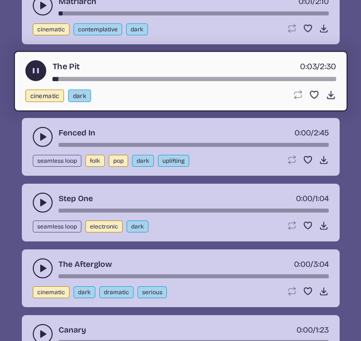
click at [40, 199] on use "play-pause toggle" at bounding box center [43, 202] width 10 height 10
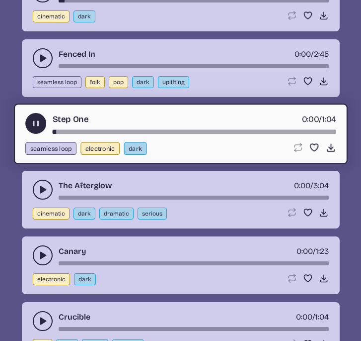
scroll to position [3879, 0]
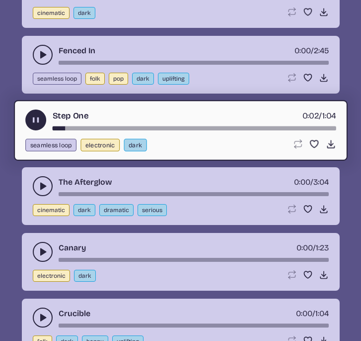
click at [40, 251] on icon "play-pause toggle" at bounding box center [43, 252] width 10 height 10
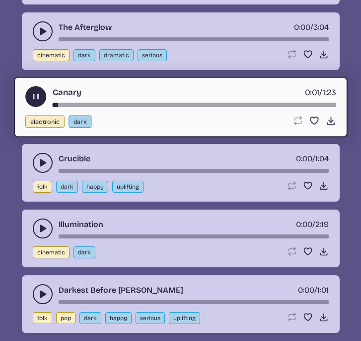
scroll to position [4036, 0]
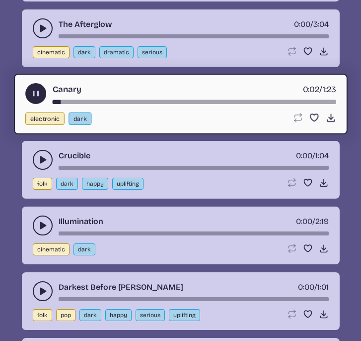
click at [41, 221] on icon "play-pause toggle" at bounding box center [43, 225] width 10 height 10
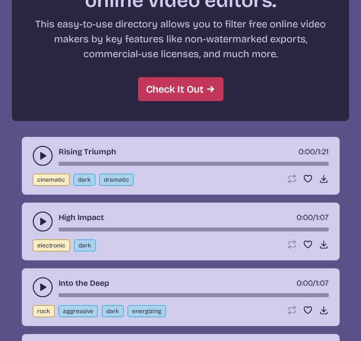
scroll to position [4545, 0]
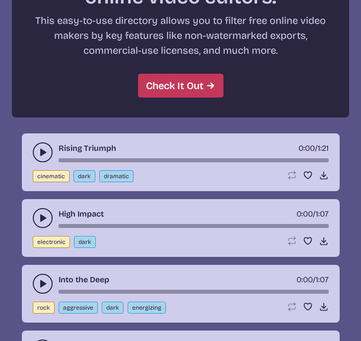
click at [39, 150] on icon "play-pause toggle" at bounding box center [43, 152] width 10 height 10
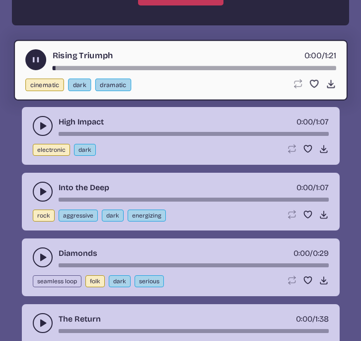
scroll to position [4640, 0]
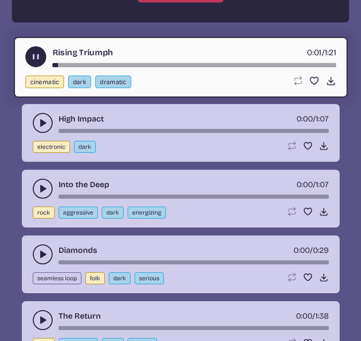
click at [40, 121] on icon "play-pause toggle" at bounding box center [43, 123] width 10 height 10
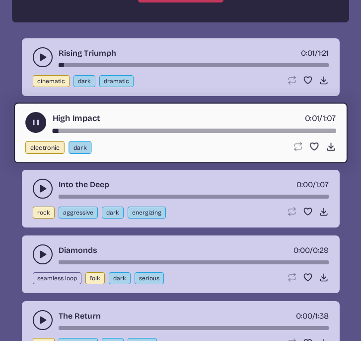
click at [42, 188] on use "play-pause toggle" at bounding box center [43, 188] width 10 height 10
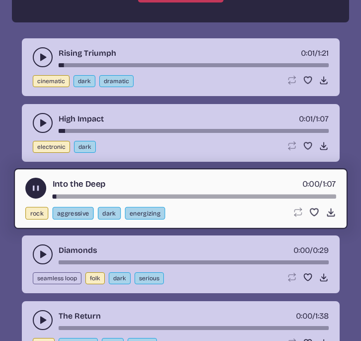
click at [46, 254] on use "play-pause toggle" at bounding box center [43, 254] width 10 height 10
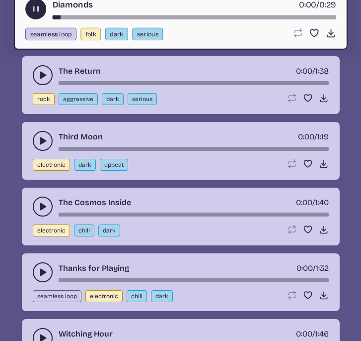
scroll to position [4885, 0]
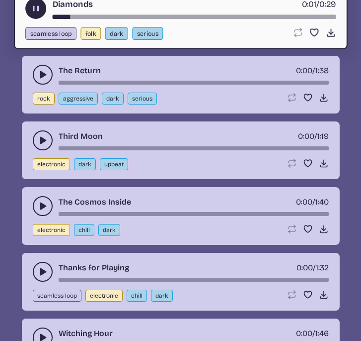
click at [38, 142] on icon "play-pause toggle" at bounding box center [43, 140] width 10 height 10
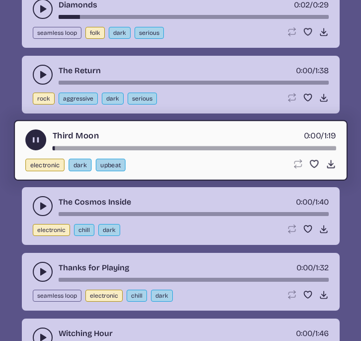
click at [43, 205] on use "play-pause toggle" at bounding box center [43, 206] width 10 height 10
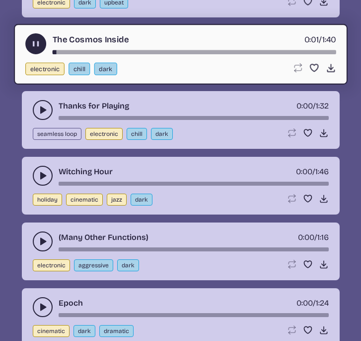
scroll to position [5062, 0]
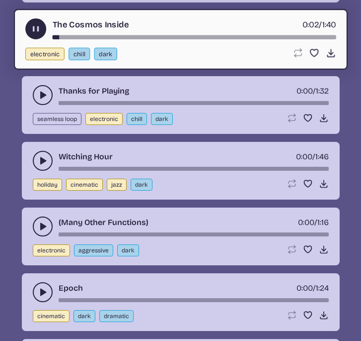
click at [40, 163] on use "play-pause toggle" at bounding box center [43, 161] width 10 height 10
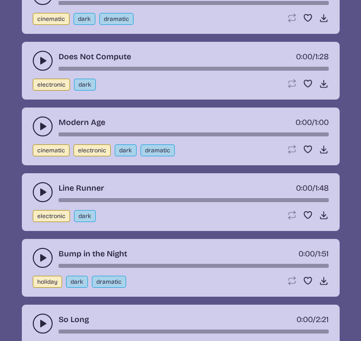
scroll to position [5372, 0]
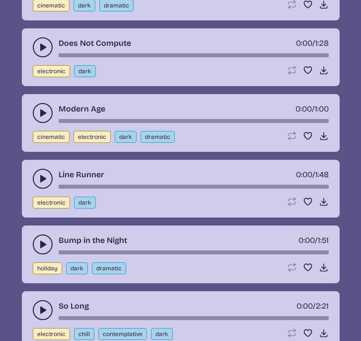
click at [40, 109] on icon "play-pause toggle" at bounding box center [43, 113] width 10 height 10
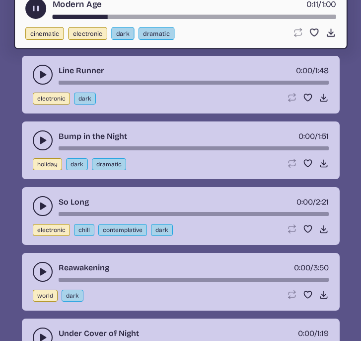
scroll to position [5489, 0]
